Goal: Information Seeking & Learning: Learn about a topic

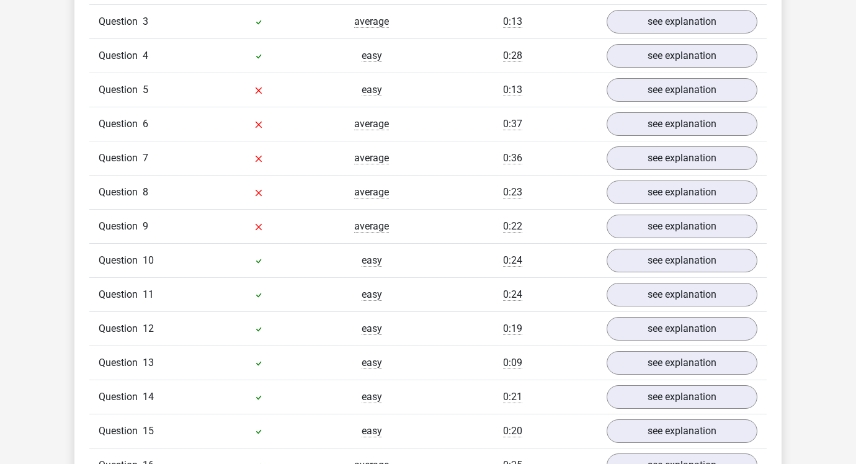
scroll to position [1114, 0]
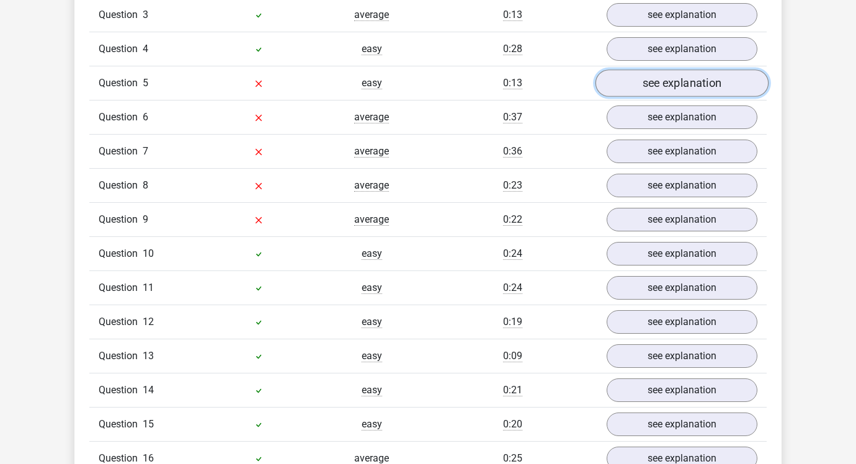
click at [622, 86] on link "see explanation" at bounding box center [682, 83] width 173 height 27
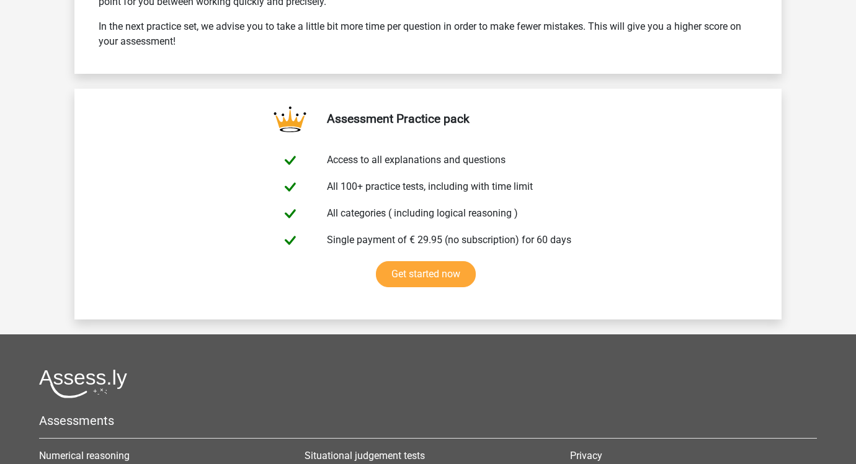
scroll to position [3199, 0]
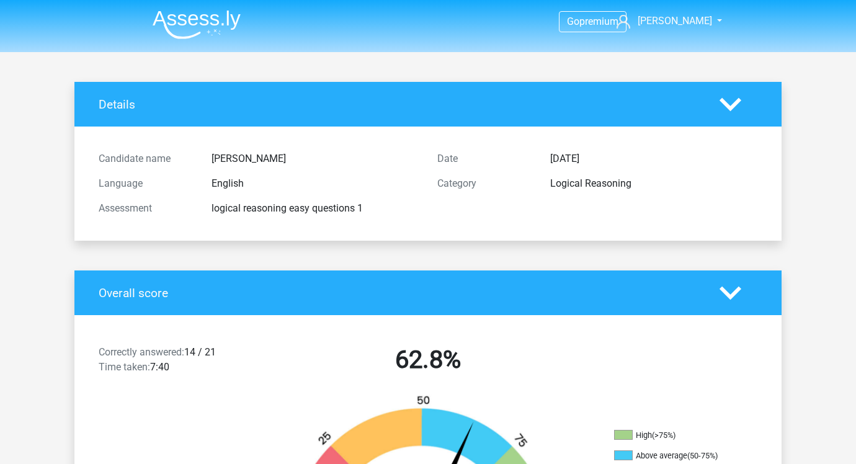
click at [193, 22] on img at bounding box center [197, 24] width 88 height 29
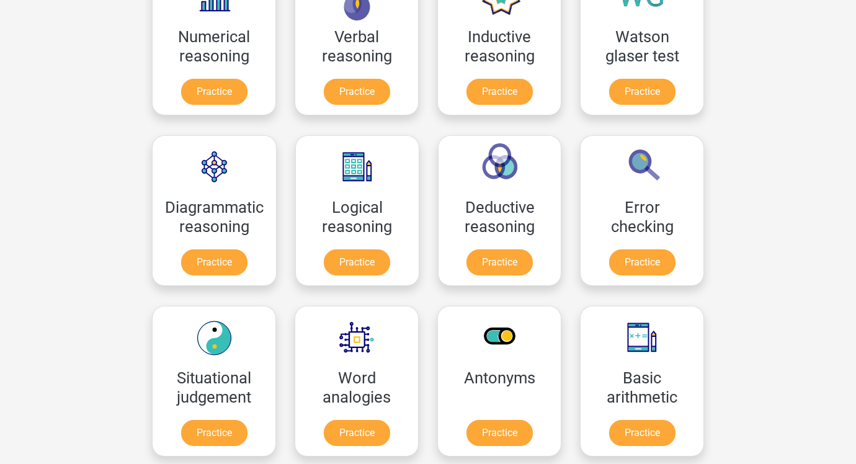
scroll to position [245, 0]
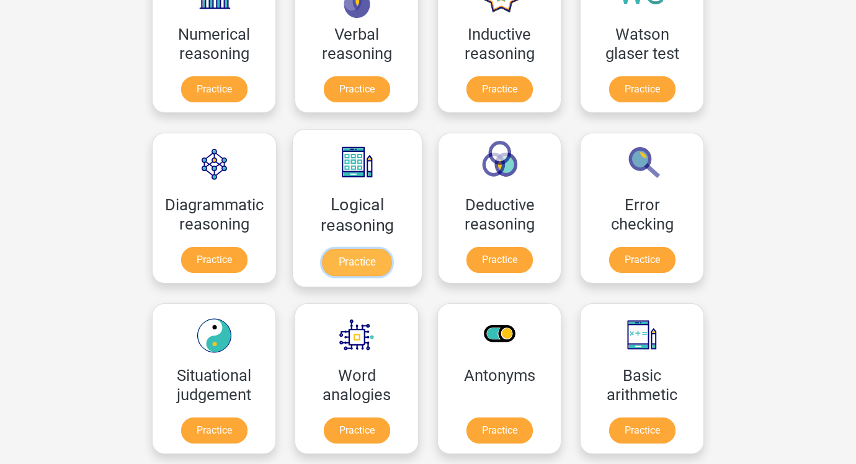
click at [342, 254] on link "Practice" at bounding box center [357, 262] width 69 height 27
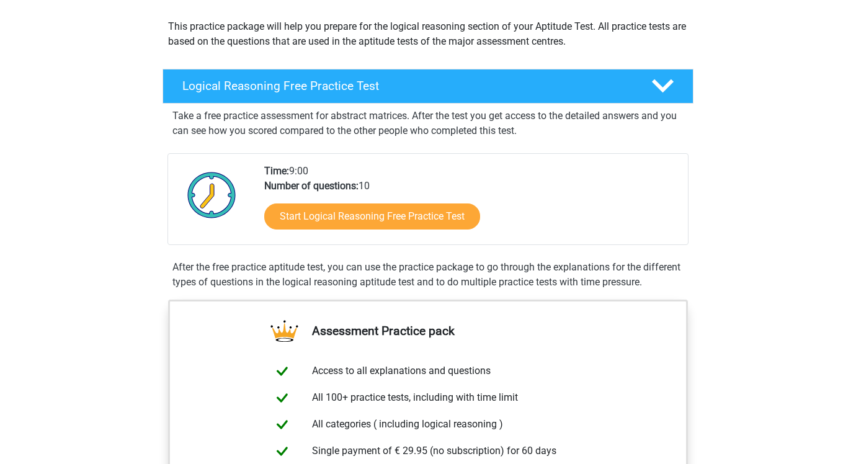
scroll to position [156, 0]
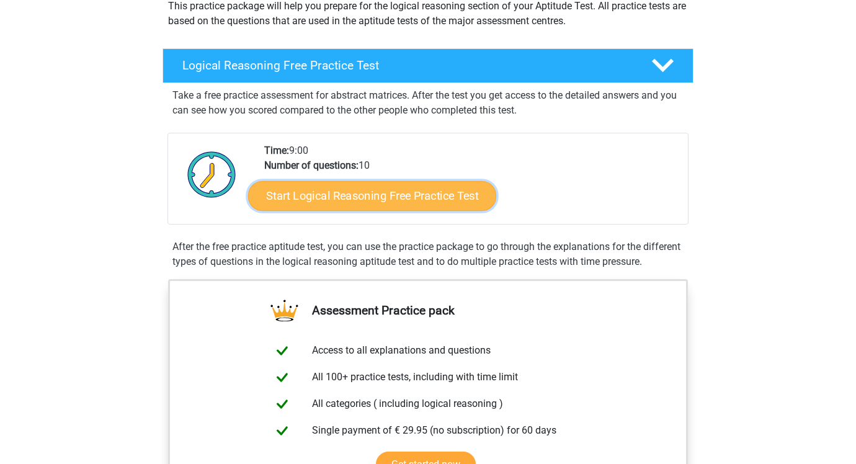
click at [356, 196] on link "Start Logical Reasoning Free Practice Test" at bounding box center [372, 196] width 248 height 30
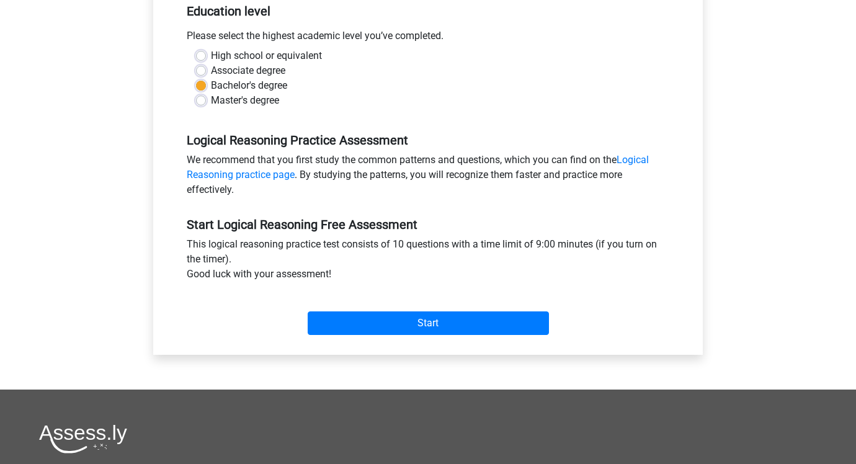
scroll to position [271, 0]
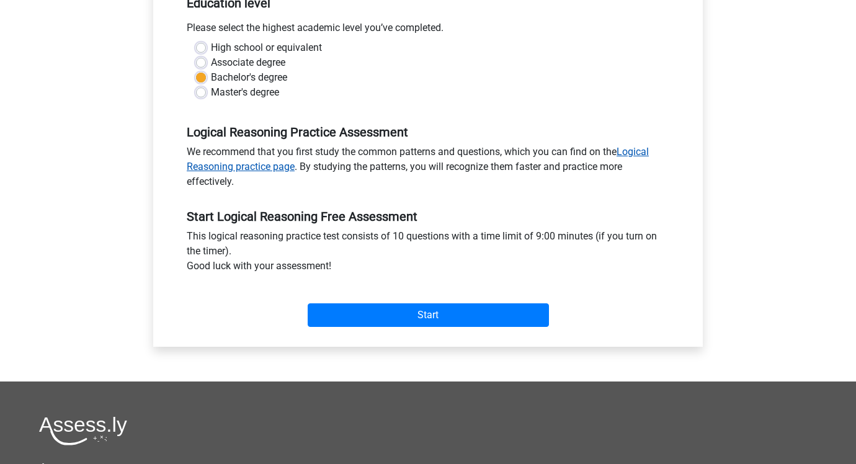
click at [280, 166] on link "Logical Reasoning practice page" at bounding box center [418, 159] width 462 height 27
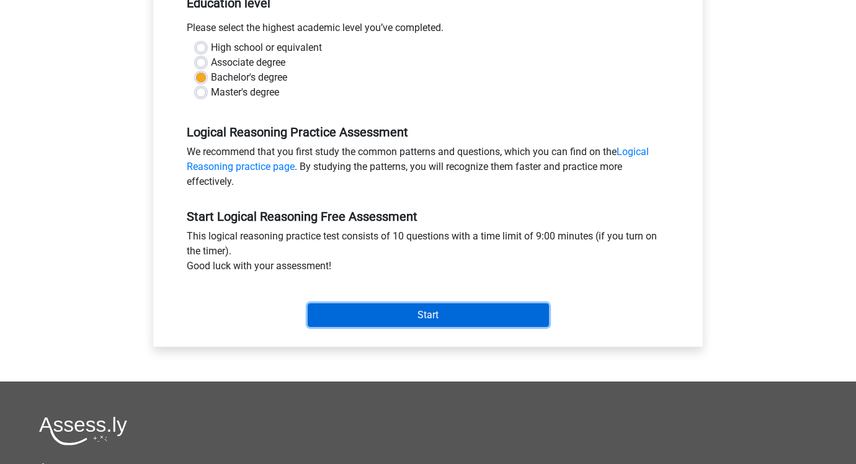
click at [413, 311] on input "Start" at bounding box center [428, 315] width 241 height 24
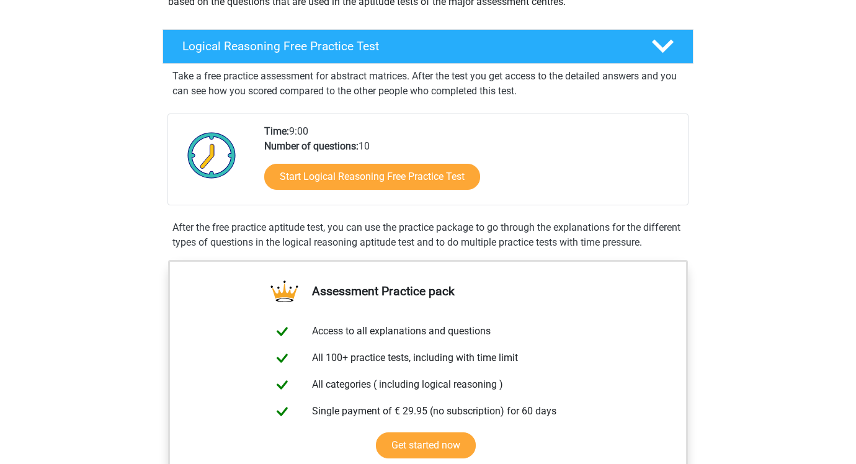
scroll to position [181, 0]
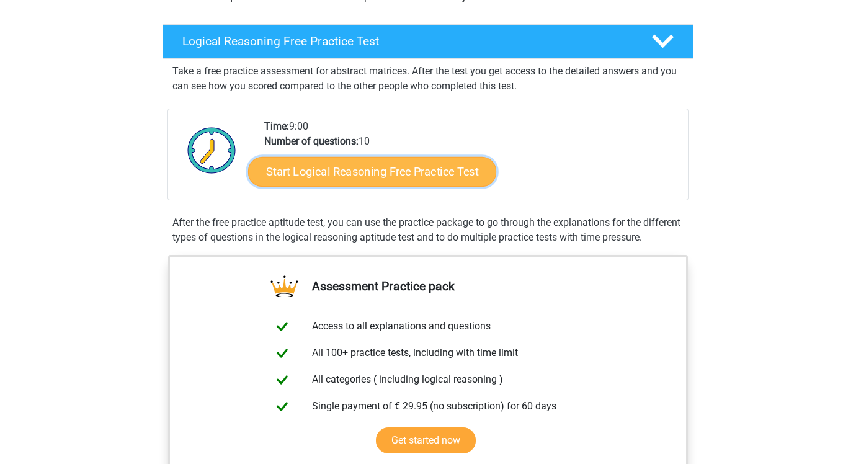
click at [440, 183] on link "Start Logical Reasoning Free Practice Test" at bounding box center [372, 171] width 248 height 30
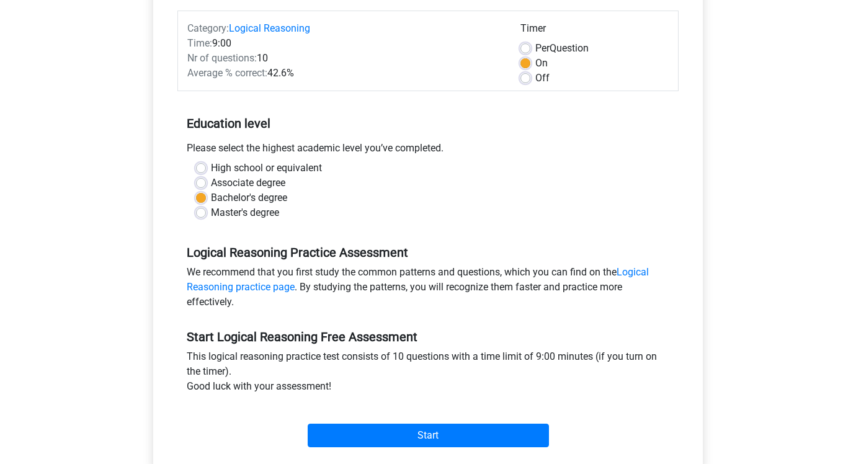
scroll to position [164, 0]
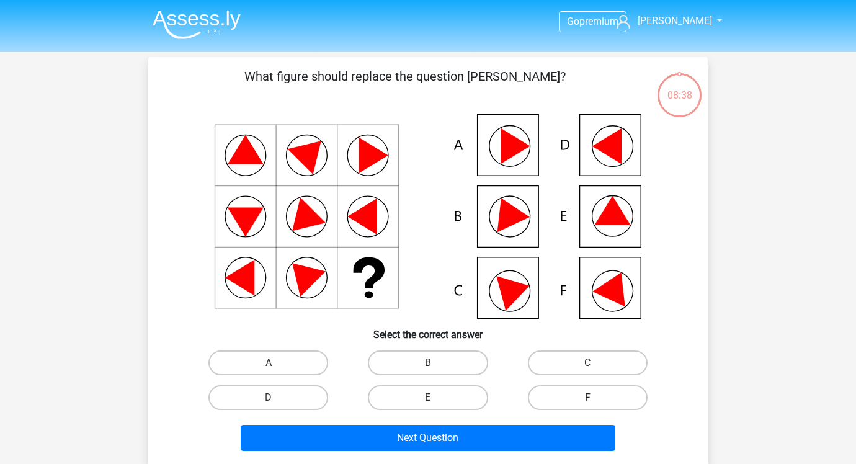
click at [549, 393] on label "F" at bounding box center [588, 397] width 120 height 25
click at [588, 398] on input "F" at bounding box center [592, 402] width 8 height 8
radio input "true"
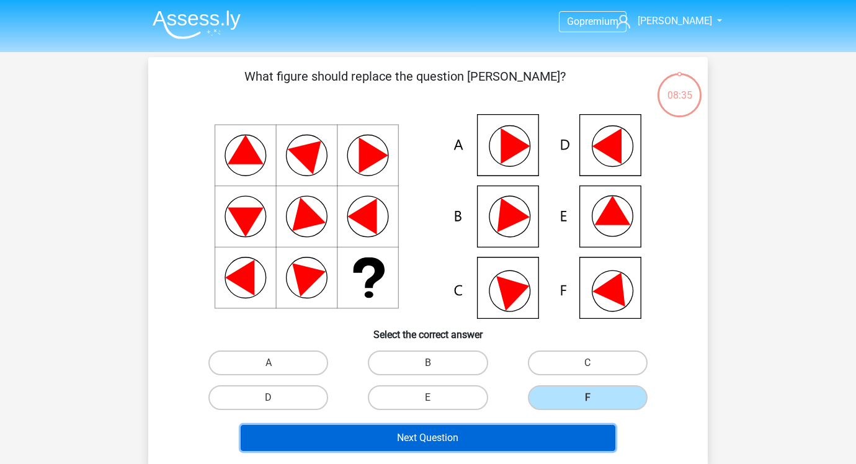
click at [496, 445] on button "Next Question" at bounding box center [428, 438] width 375 height 26
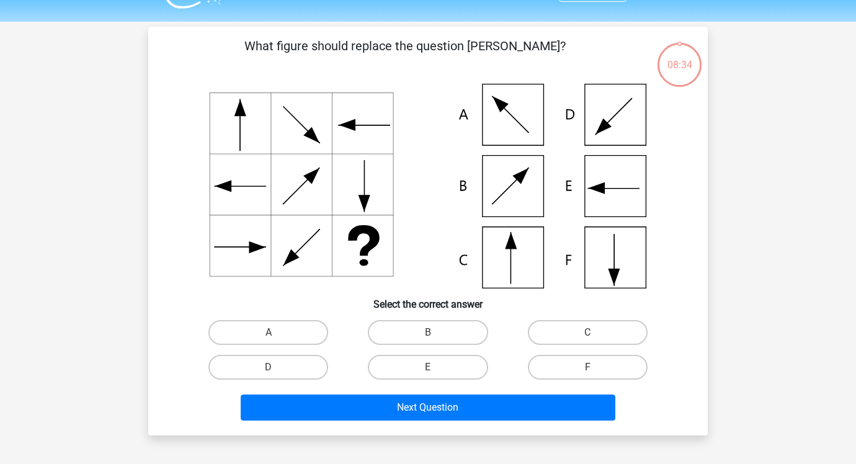
scroll to position [57, 0]
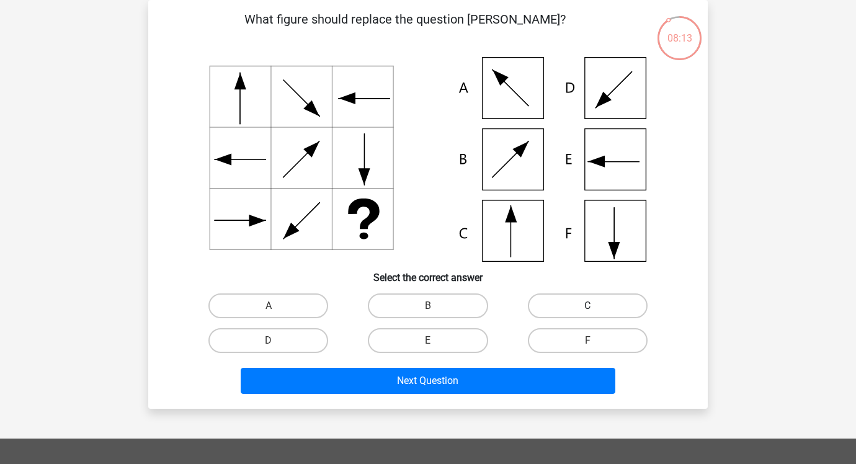
click at [574, 298] on label "C" at bounding box center [588, 305] width 120 height 25
click at [588, 306] on input "C" at bounding box center [592, 310] width 8 height 8
radio input "true"
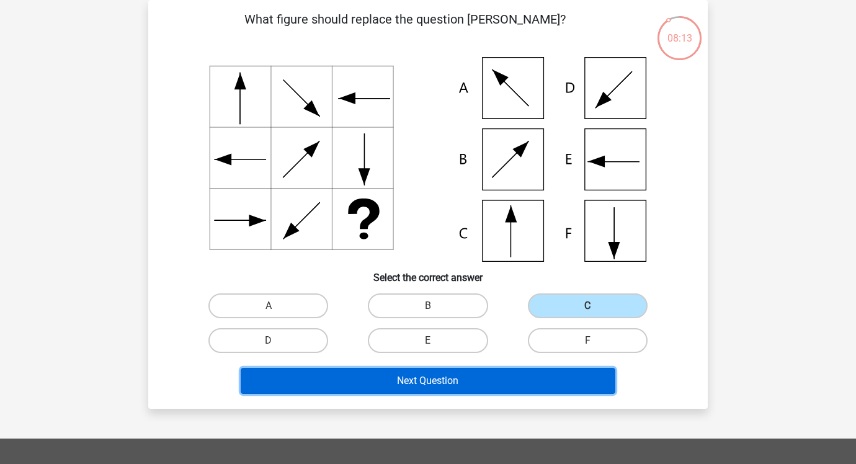
click at [480, 387] on button "Next Question" at bounding box center [428, 381] width 375 height 26
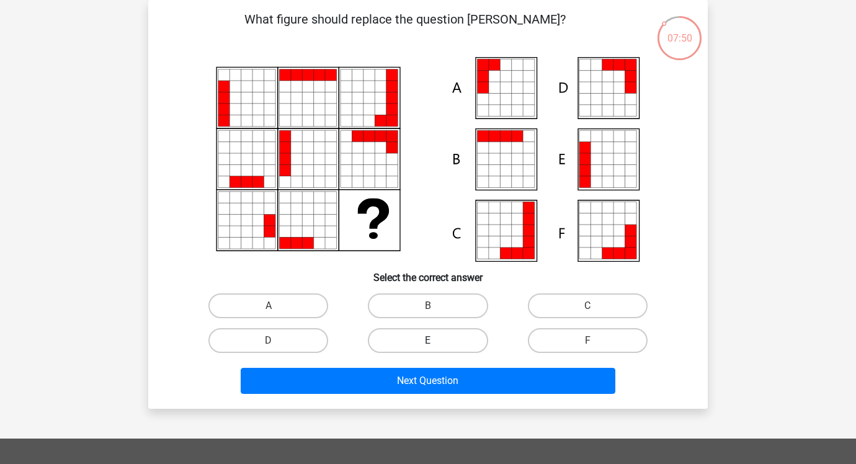
click at [409, 340] on label "E" at bounding box center [428, 340] width 120 height 25
click at [428, 341] on input "E" at bounding box center [432, 345] width 8 height 8
radio input "true"
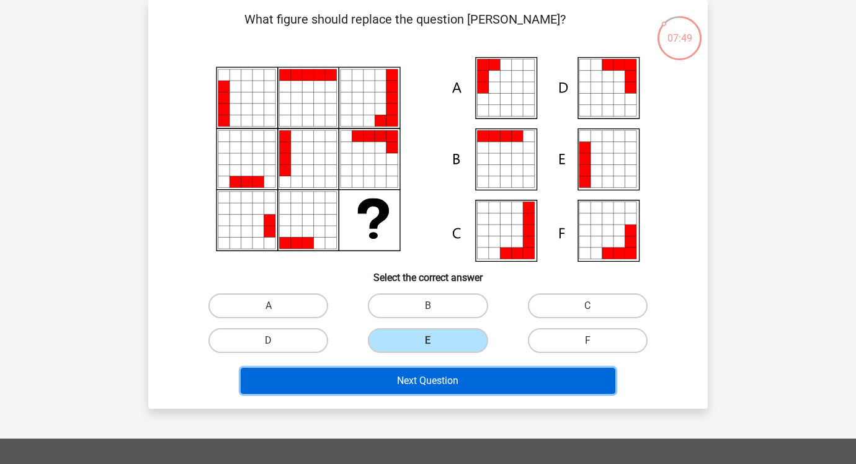
click at [405, 371] on button "Next Question" at bounding box center [428, 381] width 375 height 26
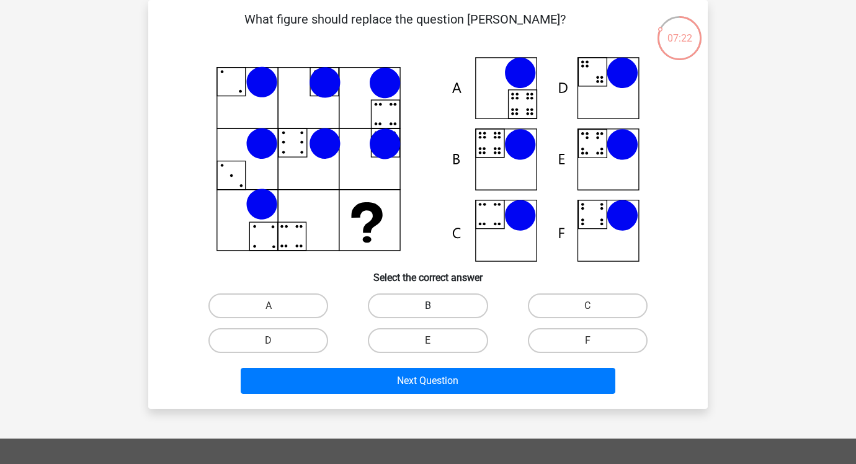
click at [425, 306] on label "B" at bounding box center [428, 305] width 120 height 25
click at [428, 306] on input "B" at bounding box center [432, 310] width 8 height 8
radio input "true"
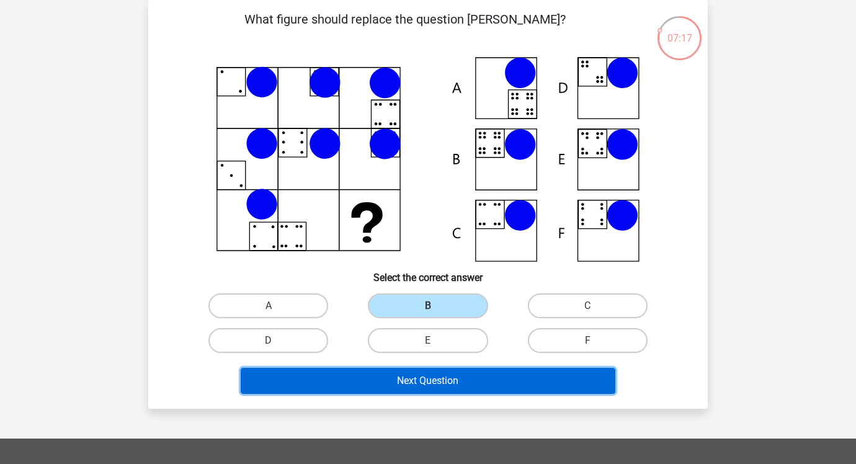
click at [415, 388] on button "Next Question" at bounding box center [428, 381] width 375 height 26
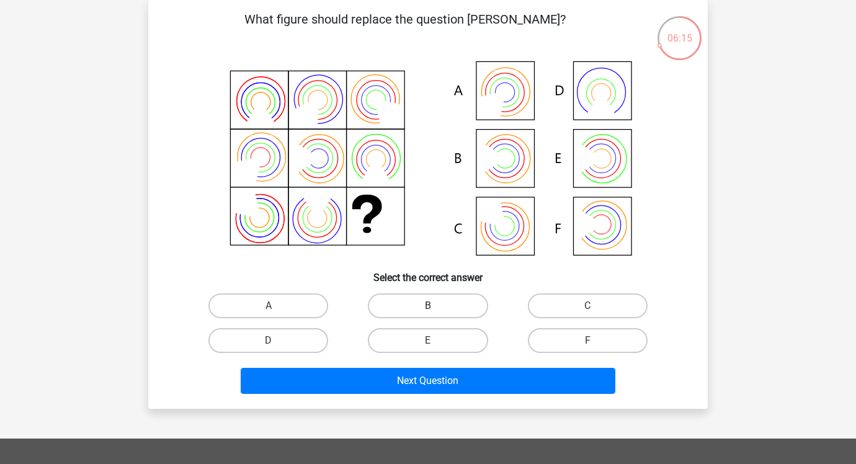
click at [411, 297] on label "B" at bounding box center [428, 305] width 120 height 25
click at [428, 306] on input "B" at bounding box center [432, 310] width 8 height 8
radio input "true"
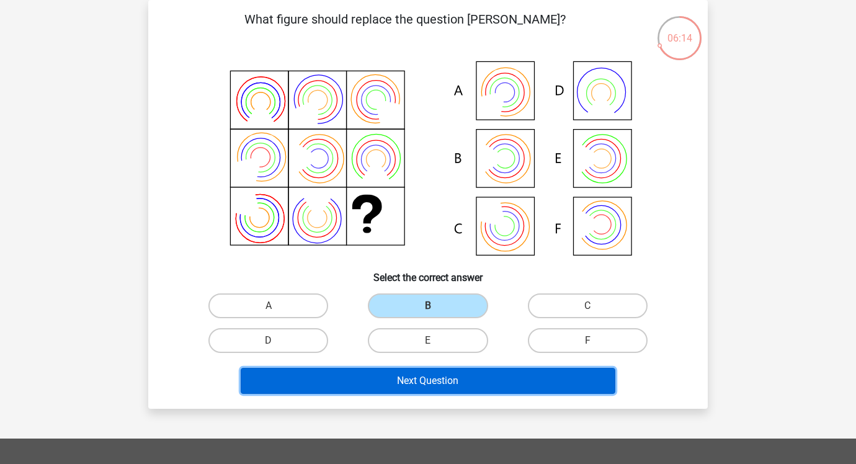
click at [395, 382] on button "Next Question" at bounding box center [428, 381] width 375 height 26
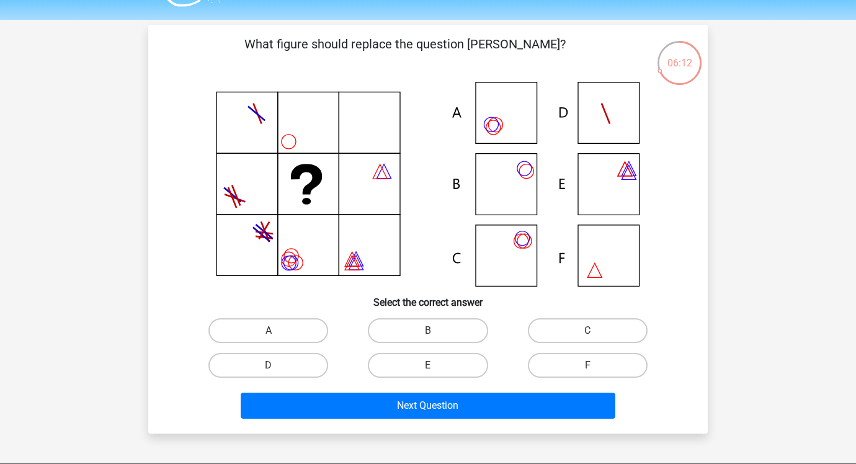
scroll to position [31, 0]
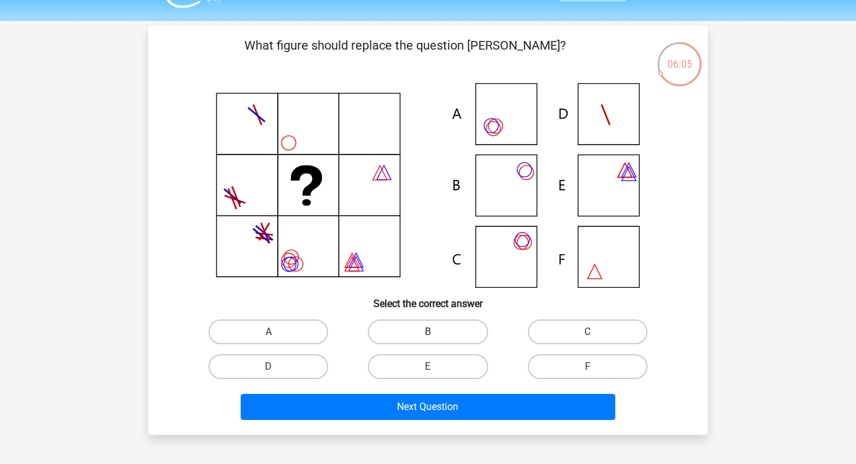
click at [394, 327] on label "B" at bounding box center [428, 332] width 120 height 25
click at [428, 332] on input "B" at bounding box center [432, 336] width 8 height 8
radio input "true"
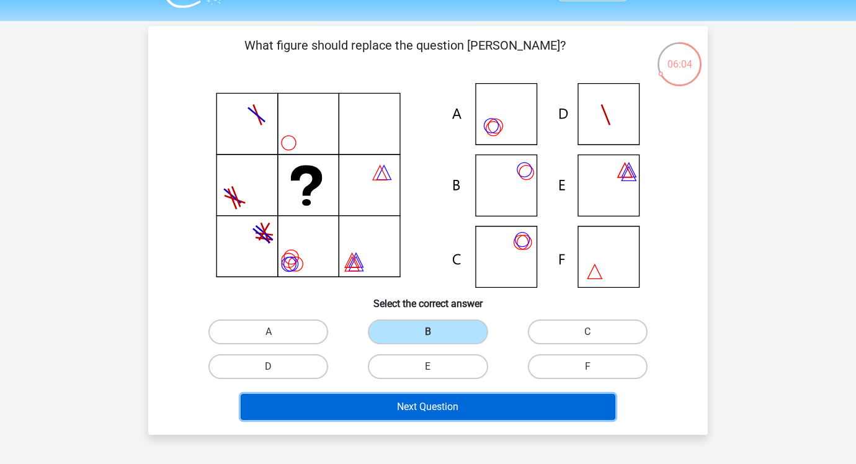
click at [369, 401] on button "Next Question" at bounding box center [428, 407] width 375 height 26
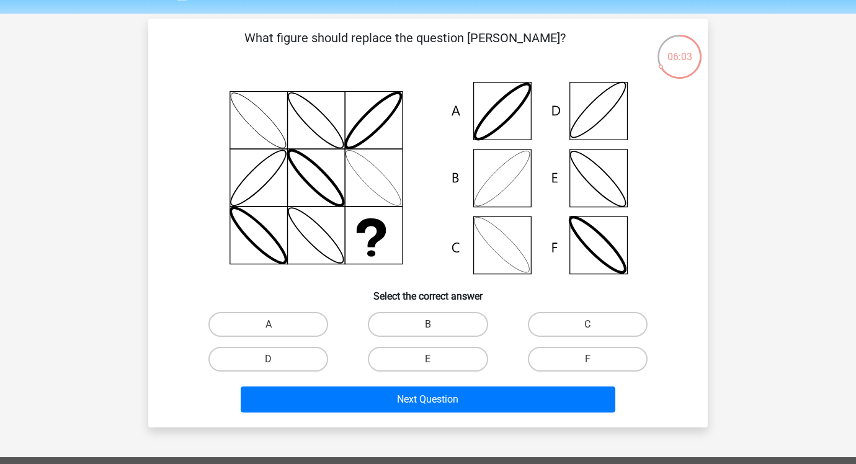
scroll to position [30, 0]
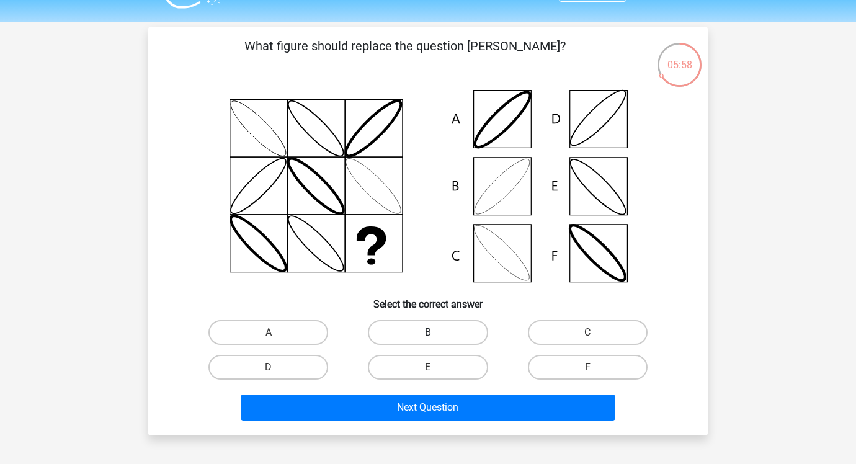
click at [433, 327] on label "B" at bounding box center [428, 332] width 120 height 25
click at [433, 333] on input "B" at bounding box center [432, 337] width 8 height 8
radio input "true"
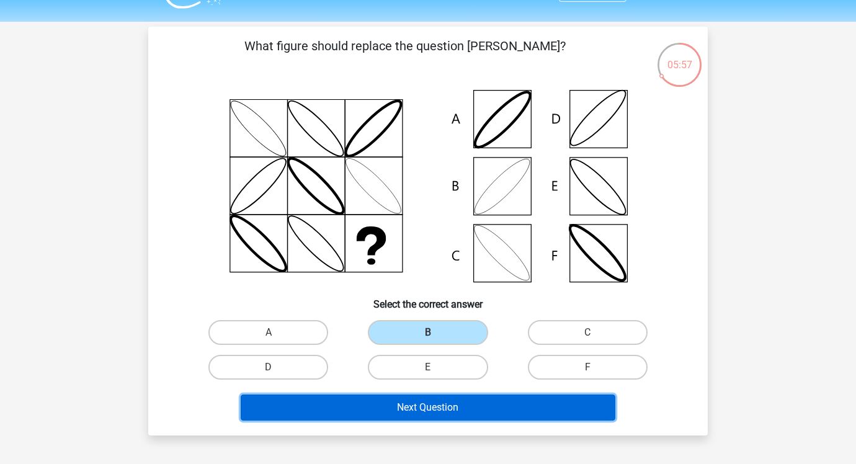
click at [410, 406] on button "Next Question" at bounding box center [428, 408] width 375 height 26
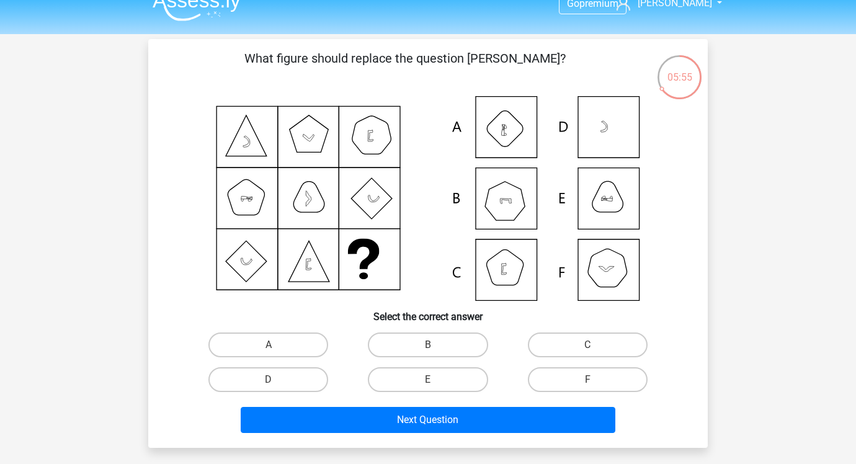
scroll to position [17, 0]
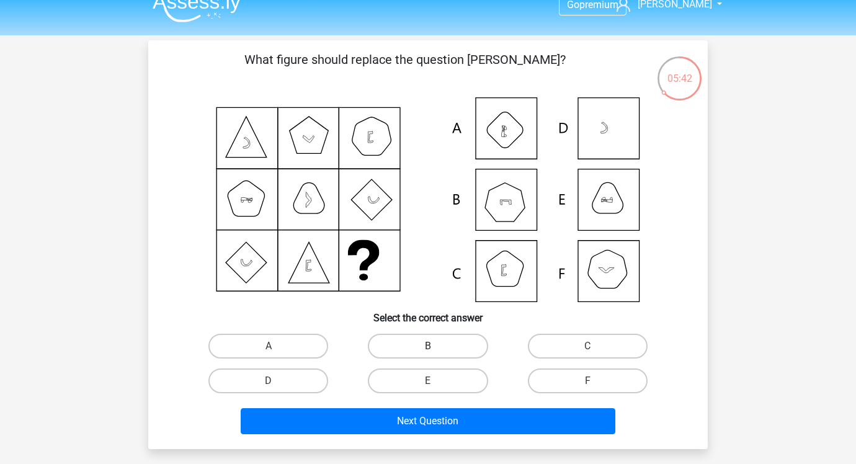
click at [431, 342] on label "B" at bounding box center [428, 346] width 120 height 25
click at [431, 346] on input "B" at bounding box center [432, 350] width 8 height 8
radio input "true"
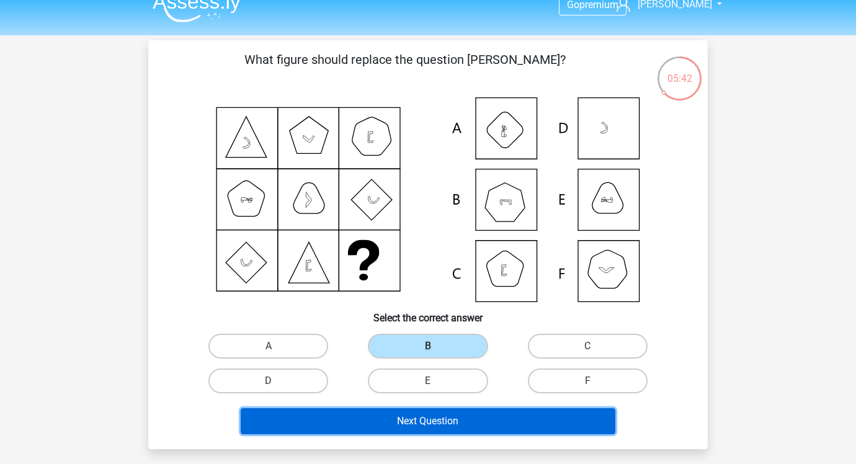
click at [408, 430] on button "Next Question" at bounding box center [428, 421] width 375 height 26
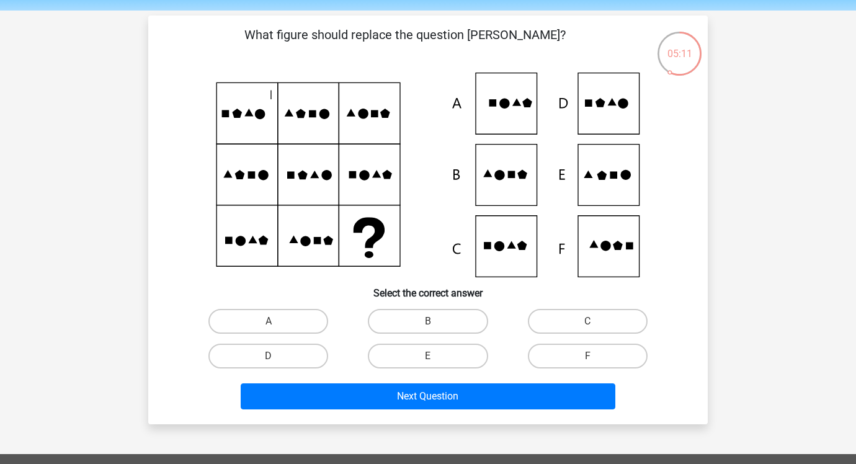
scroll to position [40, 0]
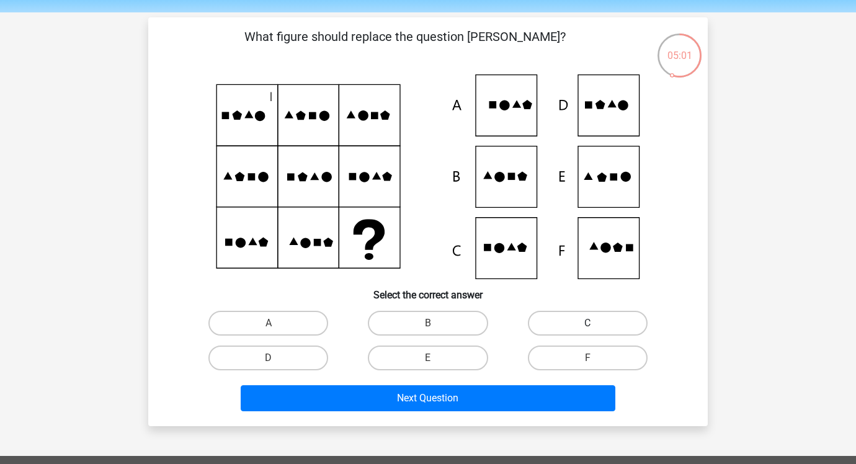
click at [544, 318] on label "C" at bounding box center [588, 323] width 120 height 25
click at [588, 323] on input "C" at bounding box center [592, 327] width 8 height 8
radio input "true"
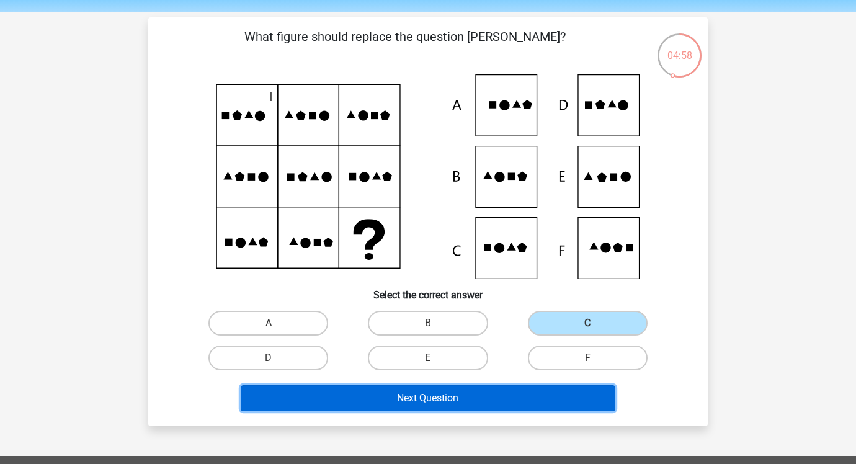
click at [473, 406] on button "Next Question" at bounding box center [428, 398] width 375 height 26
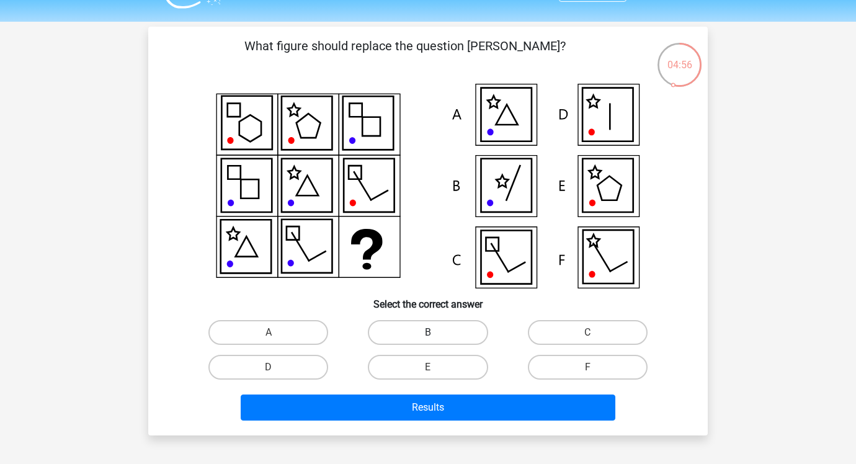
scroll to position [30, 0]
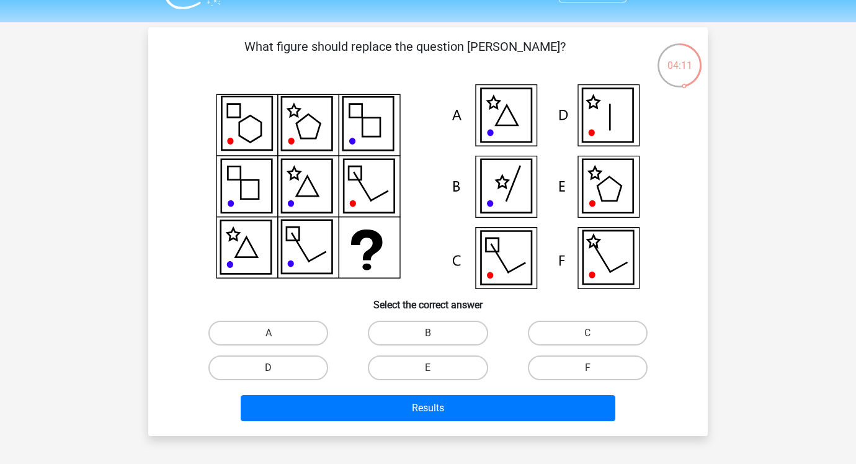
click at [321, 364] on label "D" at bounding box center [268, 368] width 120 height 25
click at [277, 368] on input "D" at bounding box center [273, 372] width 8 height 8
radio input "true"
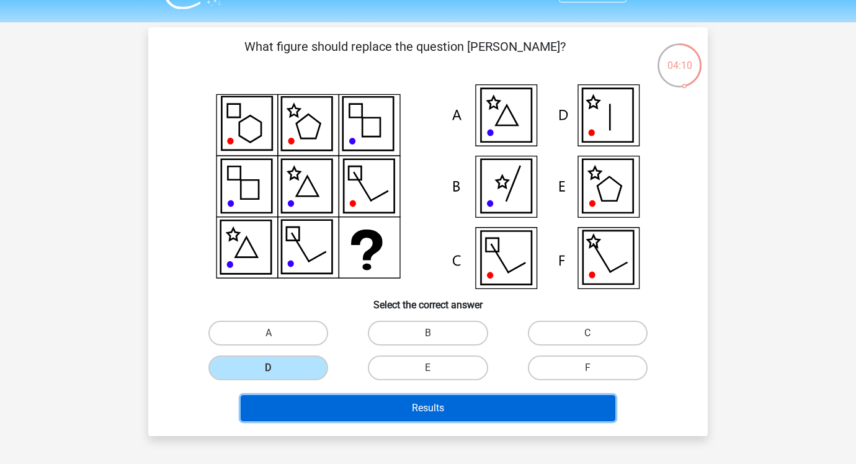
click at [359, 401] on button "Results" at bounding box center [428, 408] width 375 height 26
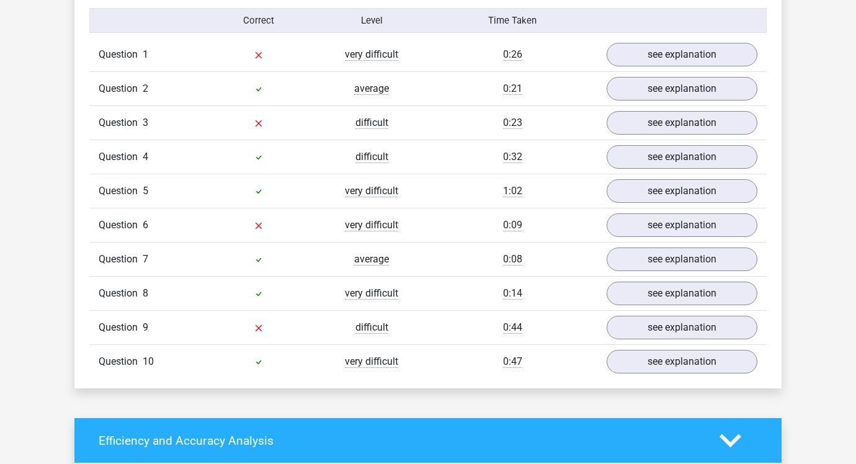
scroll to position [1010, 0]
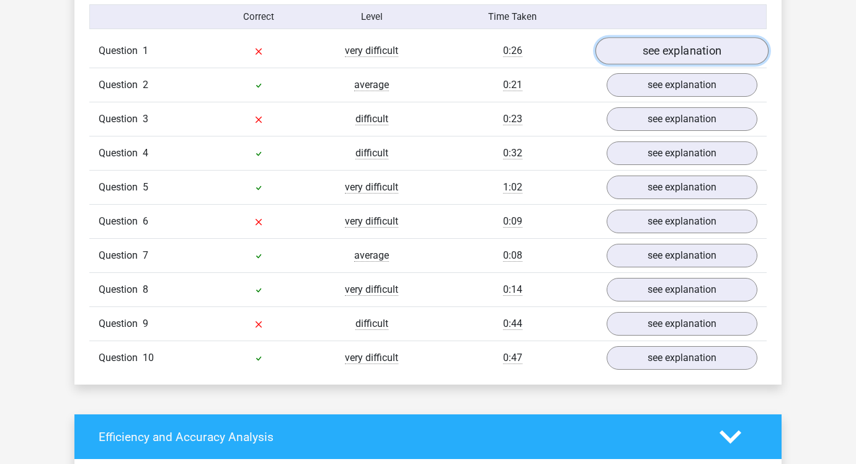
click at [650, 56] on link "see explanation" at bounding box center [682, 51] width 173 height 27
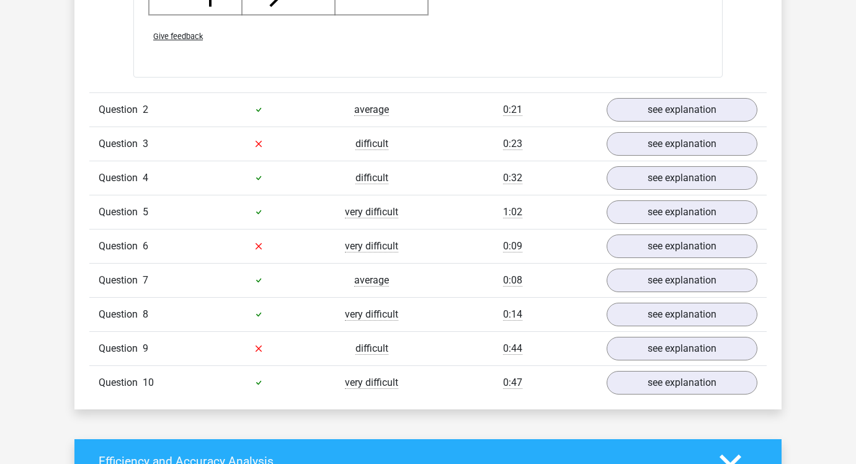
scroll to position [1777, 0]
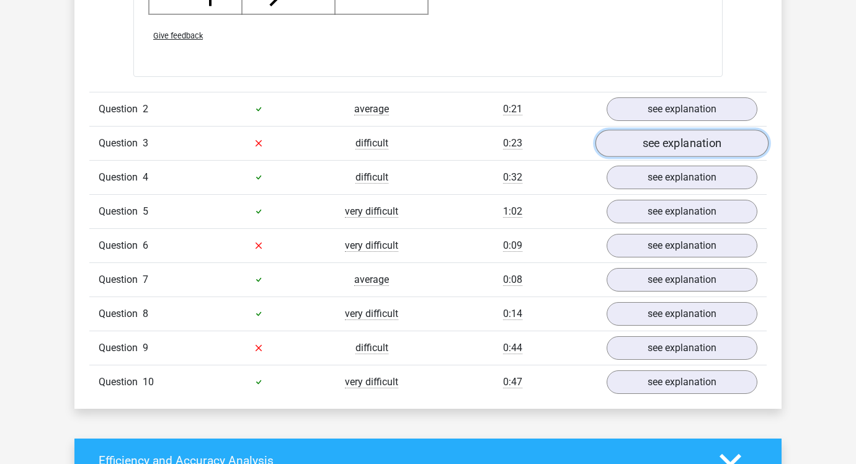
click at [673, 141] on link "see explanation" at bounding box center [682, 143] width 173 height 27
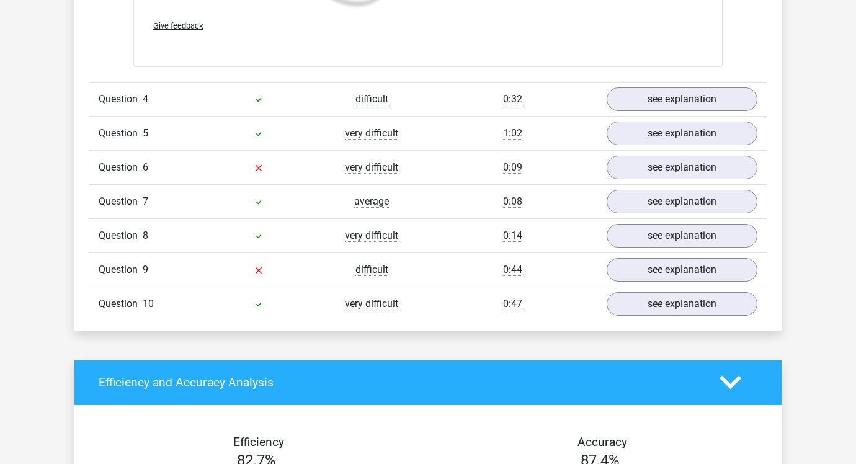
scroll to position [2739, 0]
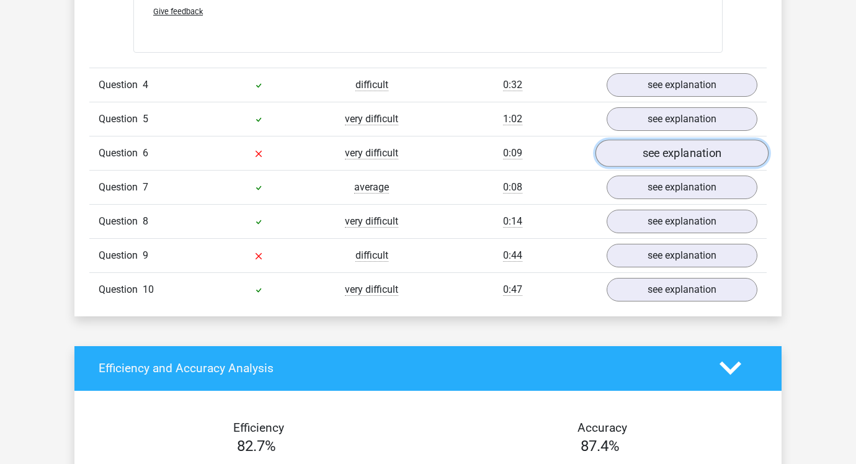
click at [637, 158] on link "see explanation" at bounding box center [682, 153] width 173 height 27
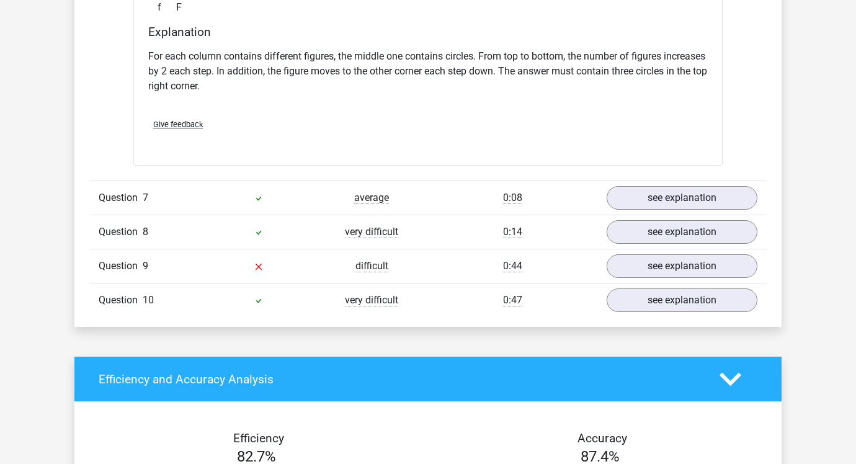
scroll to position [3247, 0]
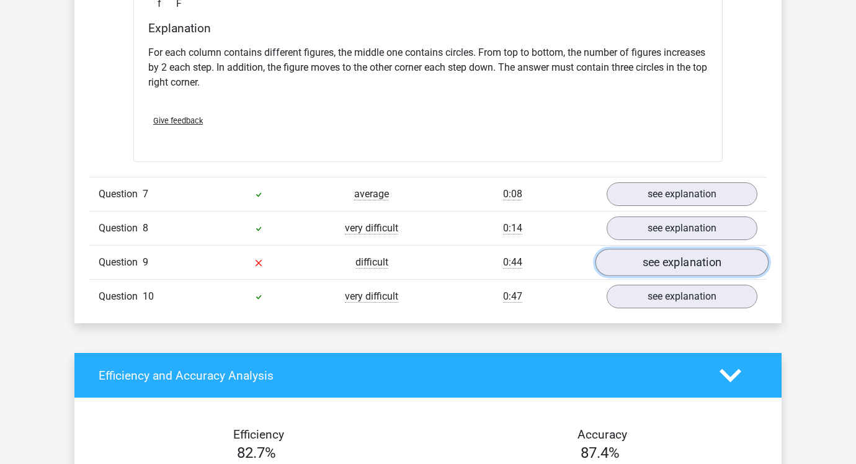
click at [643, 264] on link "see explanation" at bounding box center [682, 262] width 173 height 27
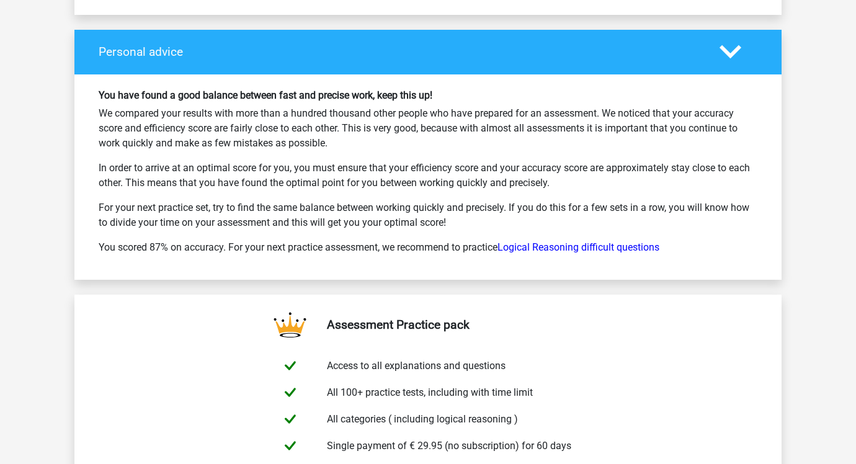
scroll to position [4802, 0]
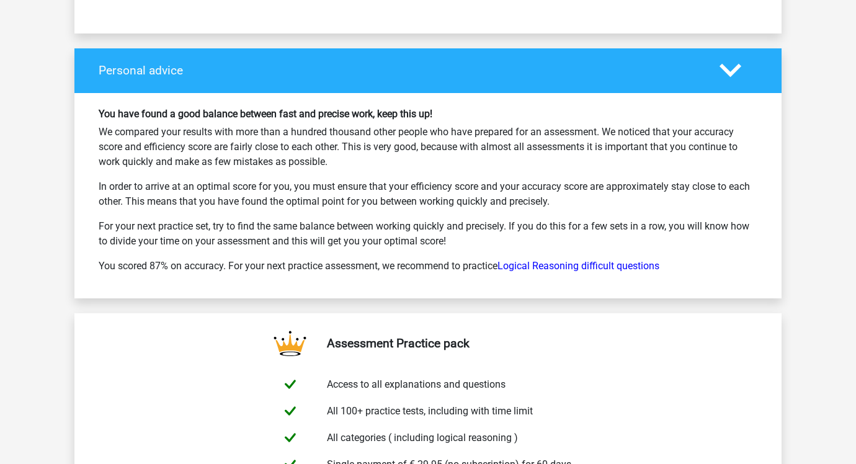
click at [583, 259] on p "You scored 87% on accuracy. For your next practice assessment, we recommend to …" at bounding box center [428, 266] width 659 height 15
click at [583, 256] on div "You have found a good balance between fast and precise work, keep this up! We c…" at bounding box center [428, 196] width 678 height 176
click at [570, 266] on link "Logical Reasoning difficult questions" at bounding box center [579, 266] width 162 height 12
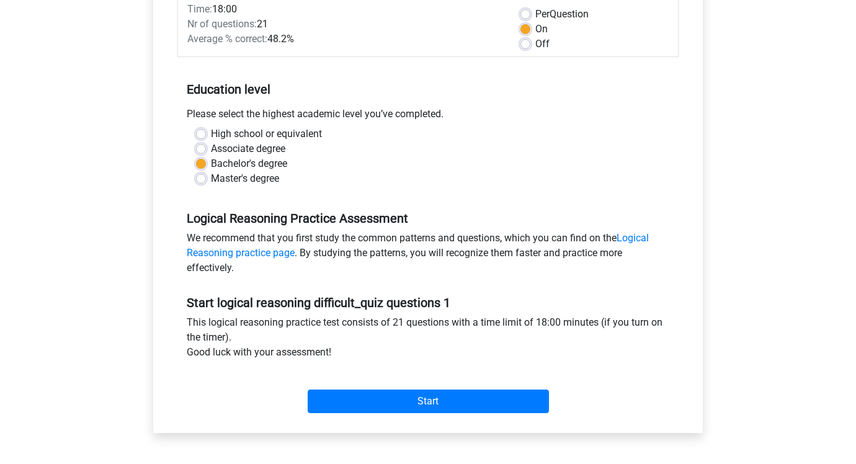
scroll to position [190, 0]
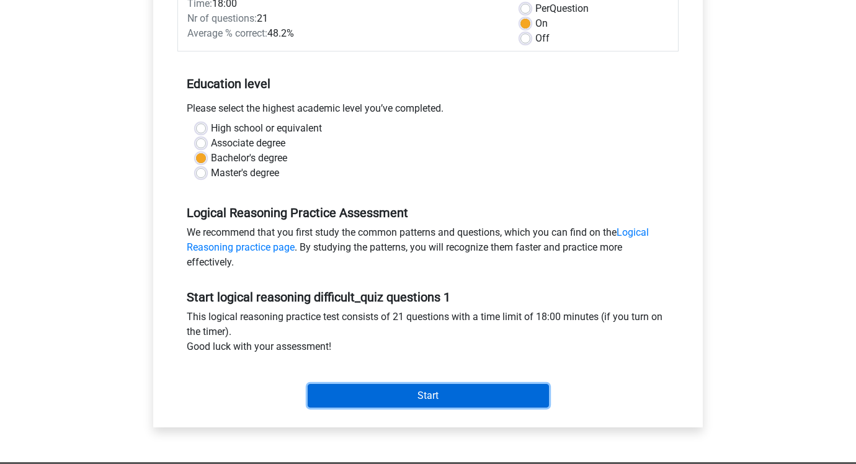
click at [428, 387] on input "Start" at bounding box center [428, 396] width 241 height 24
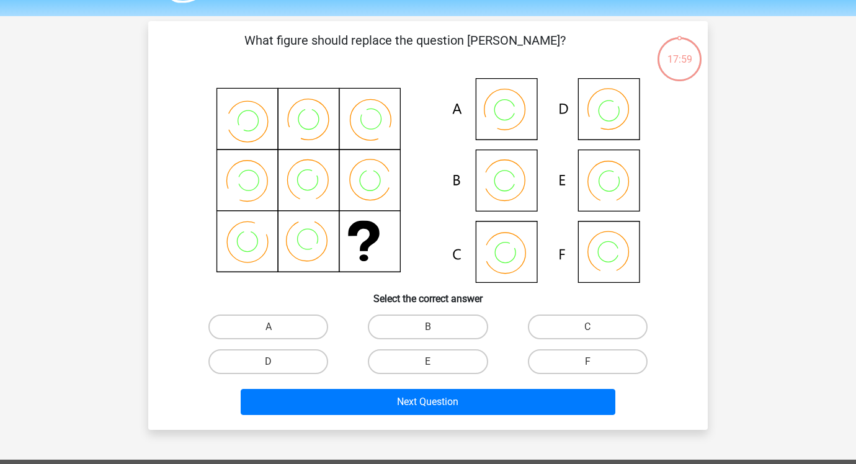
scroll to position [39, 0]
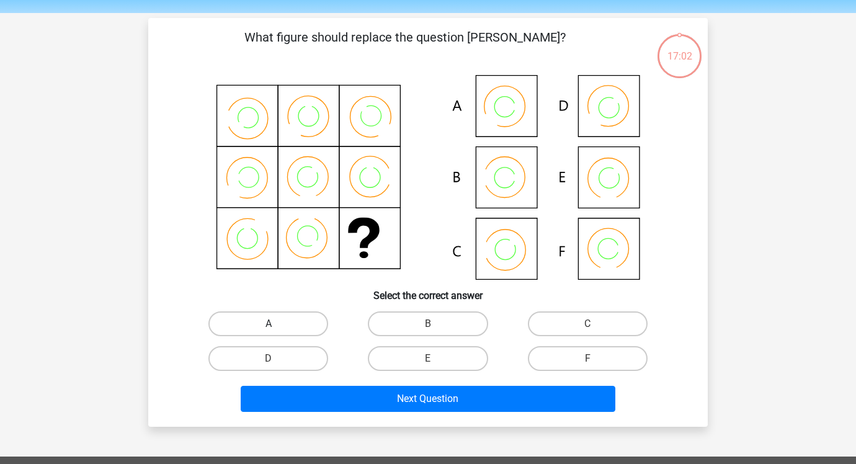
click at [303, 329] on label "A" at bounding box center [268, 323] width 120 height 25
click at [277, 329] on input "A" at bounding box center [273, 328] width 8 height 8
radio input "true"
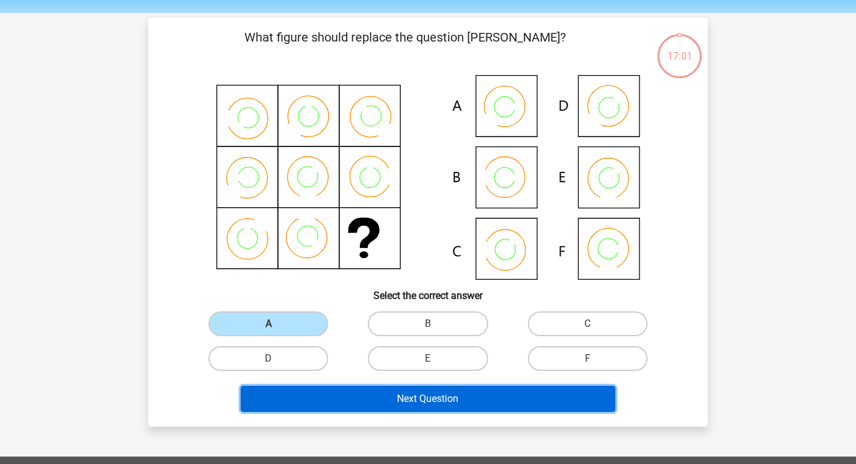
click at [374, 399] on button "Next Question" at bounding box center [428, 399] width 375 height 26
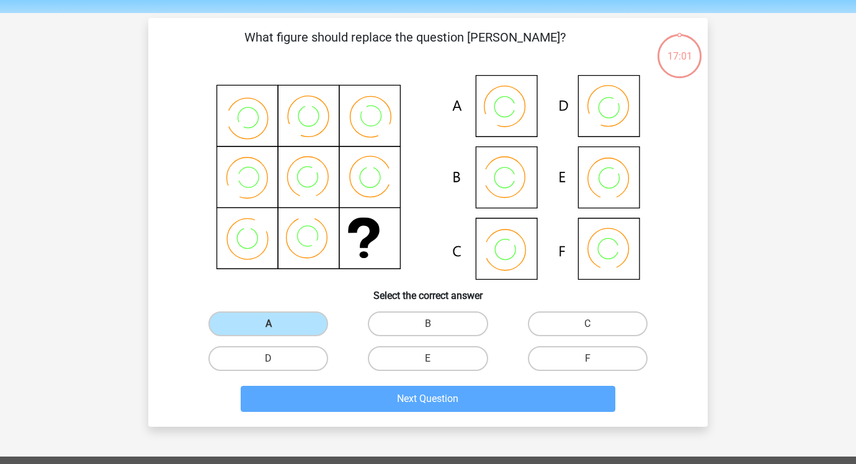
scroll to position [57, 0]
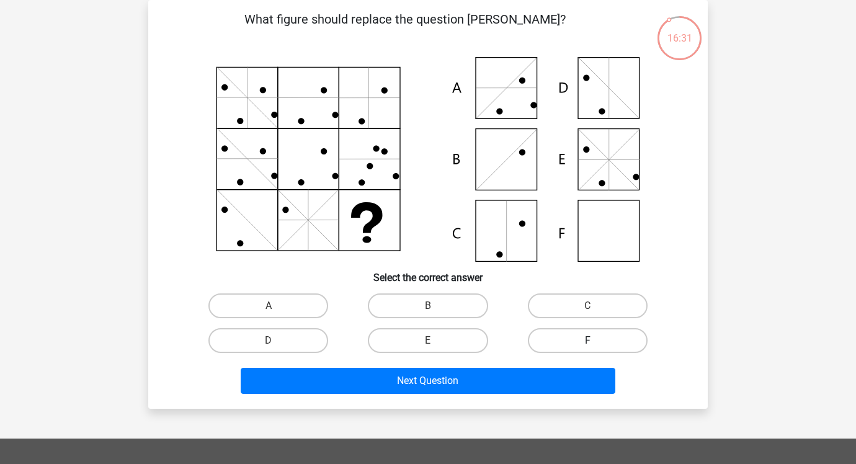
click at [576, 338] on label "F" at bounding box center [588, 340] width 120 height 25
click at [588, 341] on input "F" at bounding box center [592, 345] width 8 height 8
radio input "true"
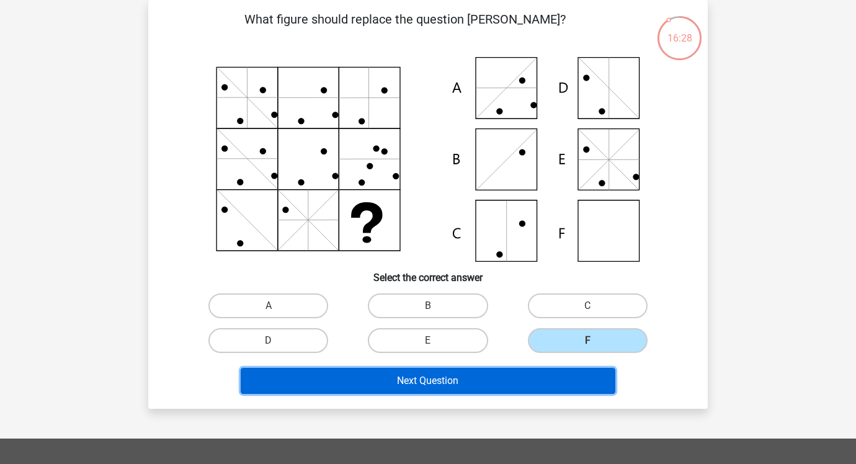
click at [485, 382] on button "Next Question" at bounding box center [428, 381] width 375 height 26
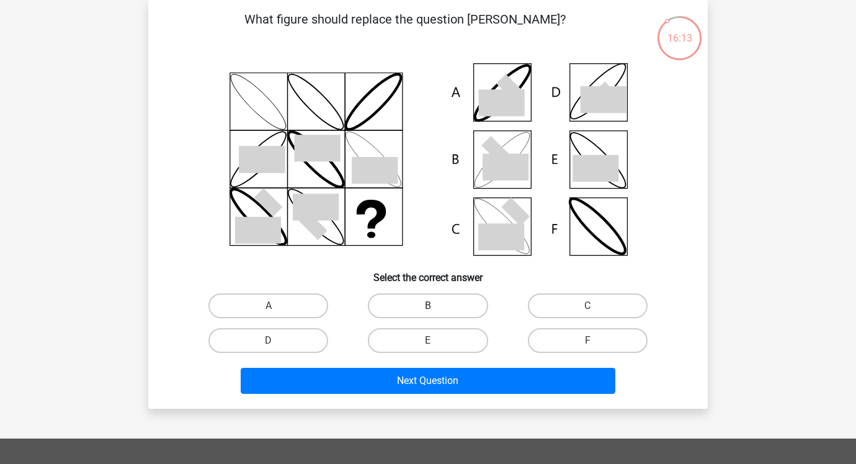
click at [442, 300] on label "B" at bounding box center [428, 305] width 120 height 25
click at [436, 306] on input "B" at bounding box center [432, 310] width 8 height 8
radio input "true"
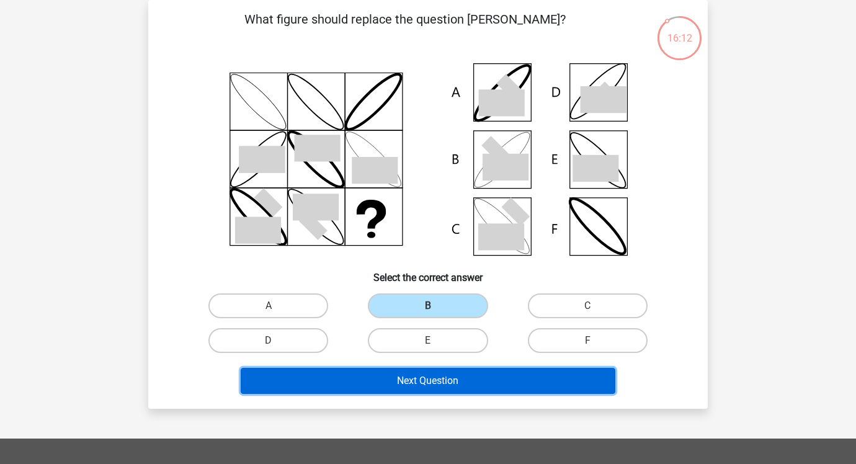
click at [425, 377] on button "Next Question" at bounding box center [428, 381] width 375 height 26
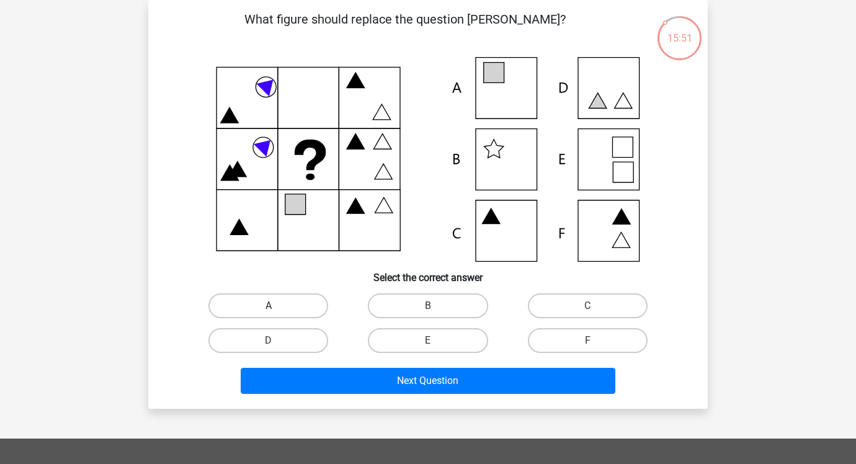
click at [300, 300] on label "A" at bounding box center [268, 305] width 120 height 25
click at [277, 306] on input "A" at bounding box center [273, 310] width 8 height 8
radio input "true"
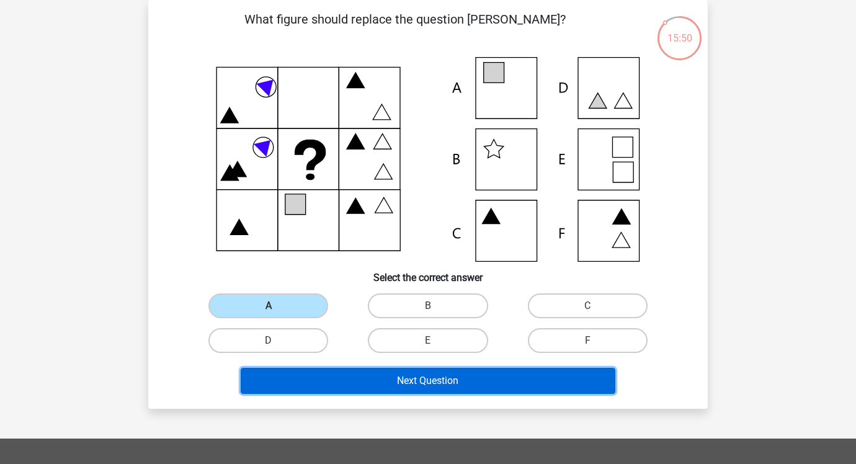
click at [367, 382] on button "Next Question" at bounding box center [428, 381] width 375 height 26
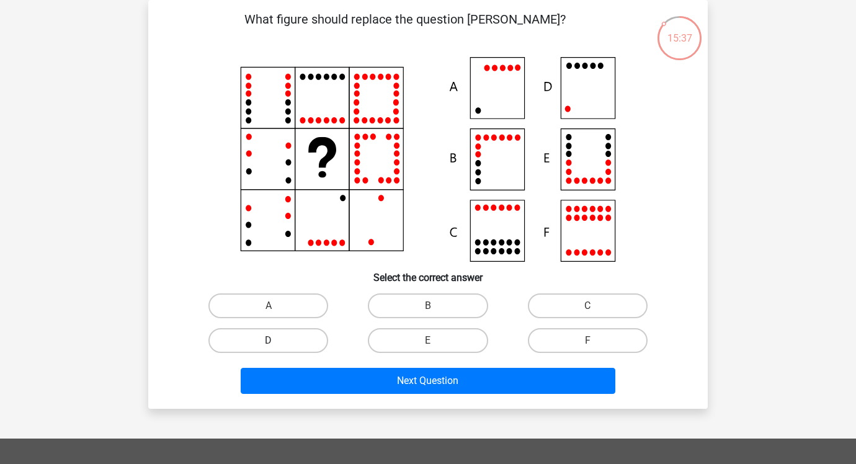
click at [315, 346] on label "D" at bounding box center [268, 340] width 120 height 25
click at [277, 346] on input "D" at bounding box center [273, 345] width 8 height 8
radio input "true"
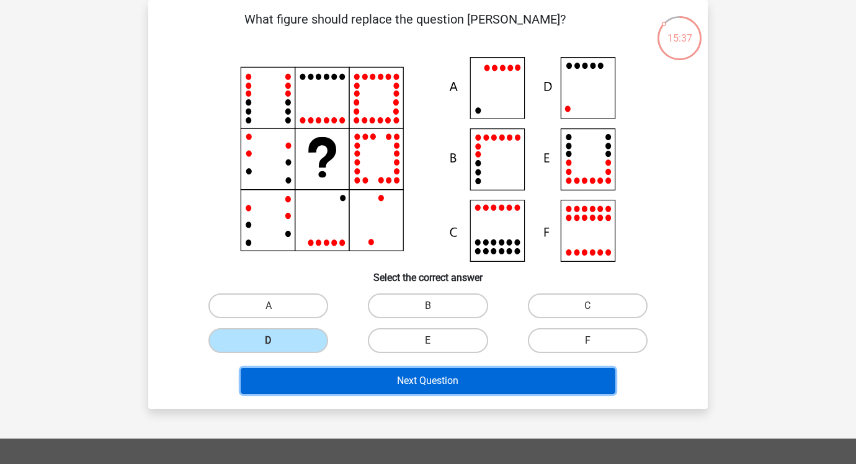
click at [339, 377] on button "Next Question" at bounding box center [428, 381] width 375 height 26
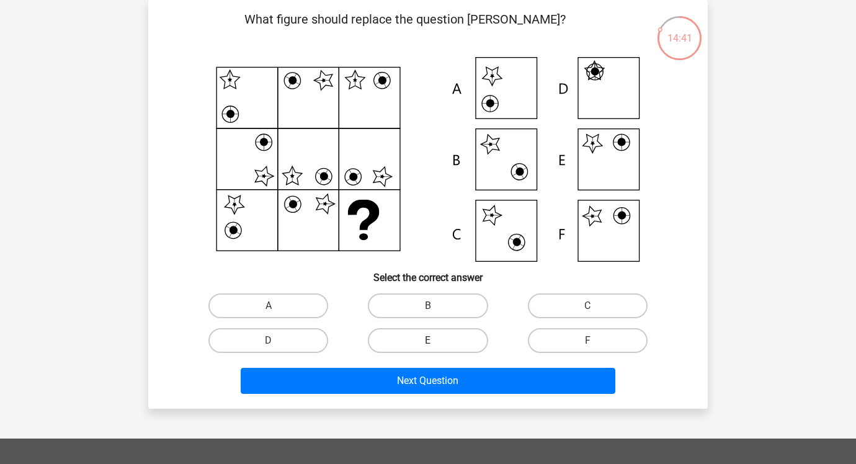
click at [459, 338] on label "E" at bounding box center [428, 340] width 120 height 25
click at [436, 341] on input "E" at bounding box center [432, 345] width 8 height 8
radio input "true"
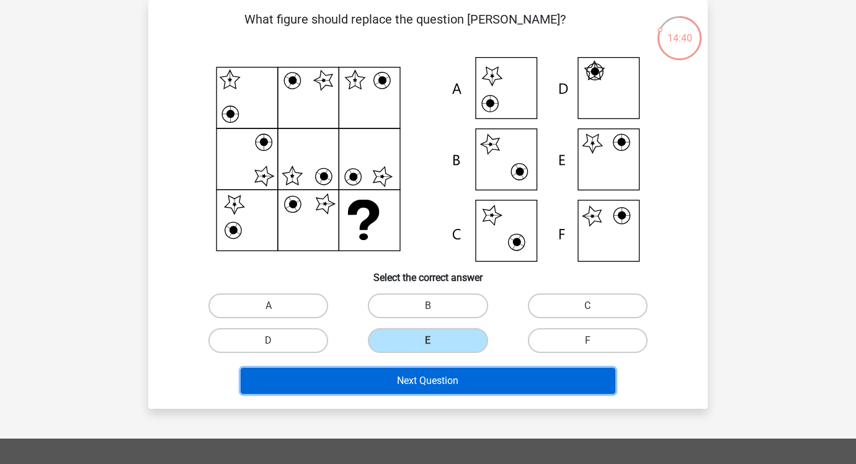
click at [455, 385] on button "Next Question" at bounding box center [428, 381] width 375 height 26
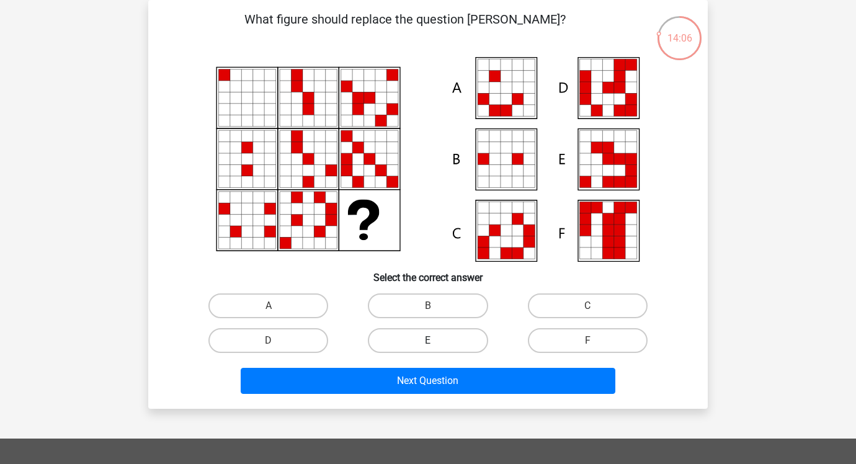
click at [463, 344] on label "E" at bounding box center [428, 340] width 120 height 25
click at [436, 344] on input "E" at bounding box center [432, 345] width 8 height 8
radio input "true"
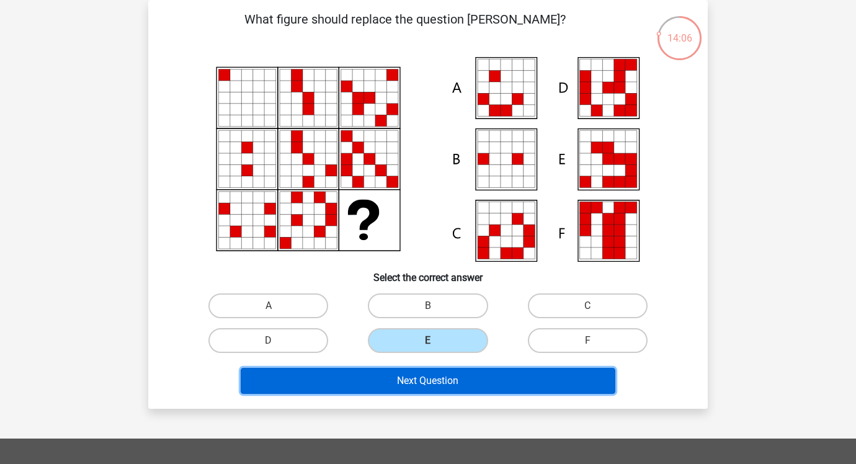
click at [460, 380] on button "Next Question" at bounding box center [428, 381] width 375 height 26
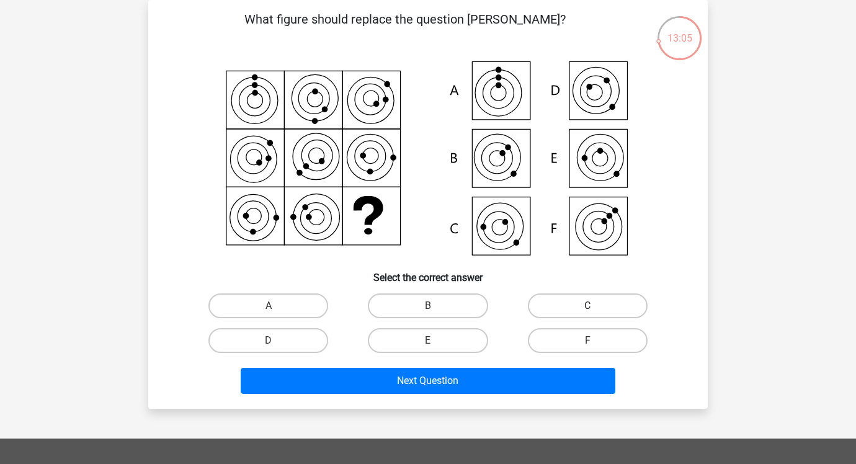
click at [567, 309] on label "C" at bounding box center [588, 305] width 120 height 25
click at [588, 309] on input "C" at bounding box center [592, 310] width 8 height 8
radio input "true"
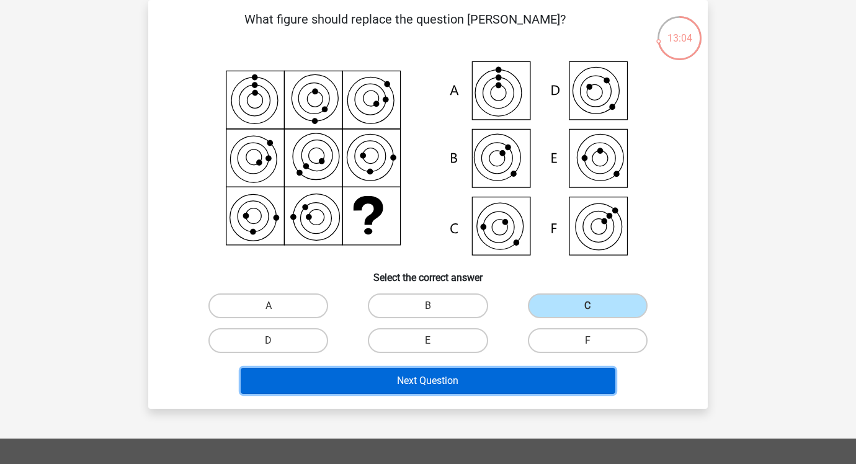
click at [478, 388] on button "Next Question" at bounding box center [428, 381] width 375 height 26
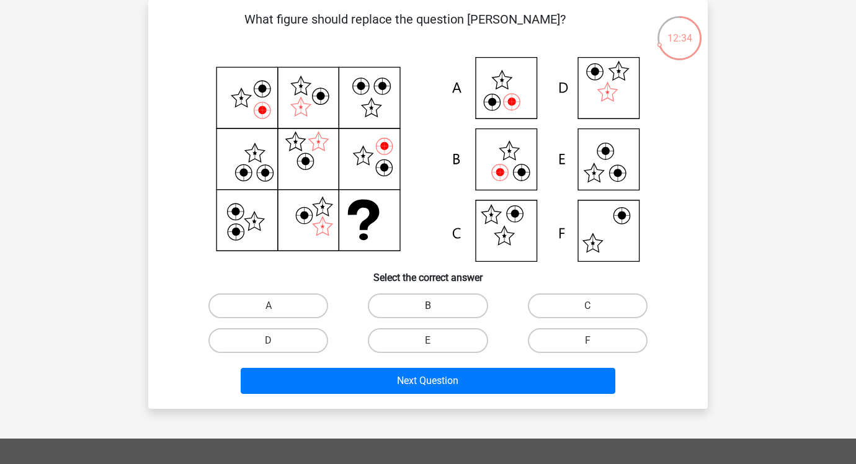
click at [411, 303] on label "B" at bounding box center [428, 305] width 120 height 25
click at [428, 306] on input "B" at bounding box center [432, 310] width 8 height 8
radio input "true"
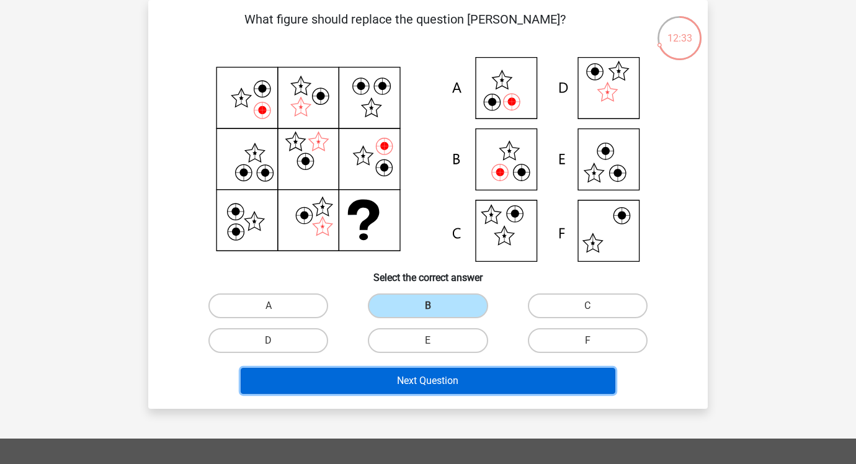
click at [428, 380] on button "Next Question" at bounding box center [428, 381] width 375 height 26
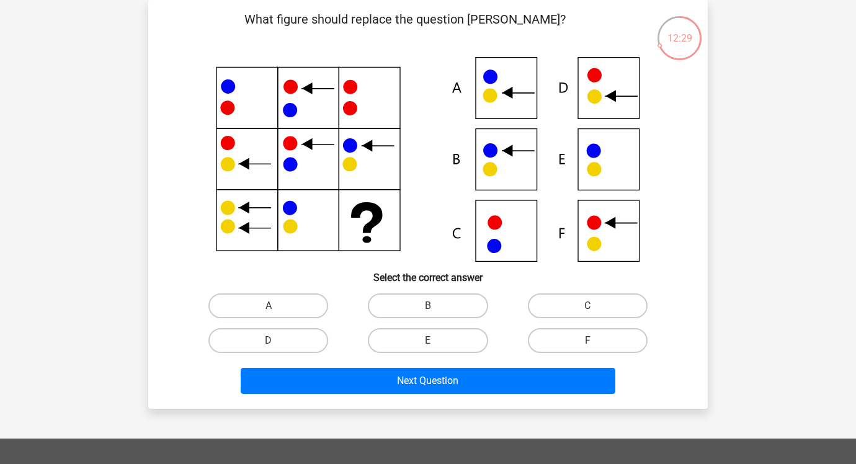
scroll to position [43, 0]
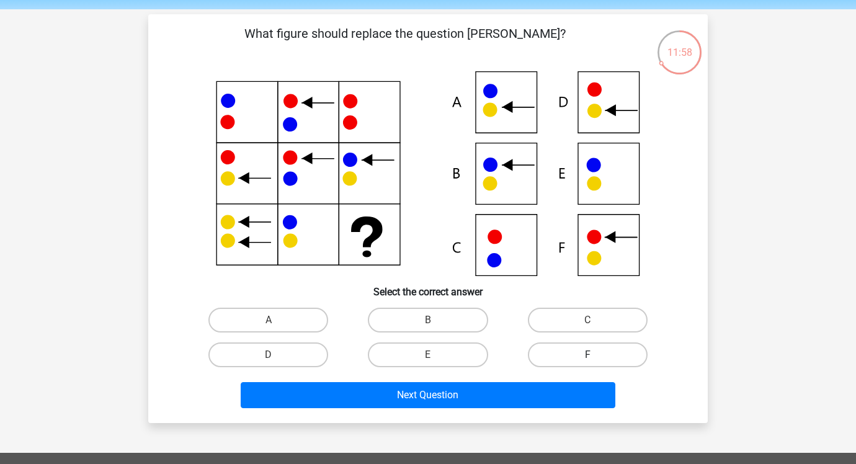
click at [558, 357] on label "F" at bounding box center [588, 355] width 120 height 25
click at [588, 357] on input "F" at bounding box center [592, 359] width 8 height 8
radio input "true"
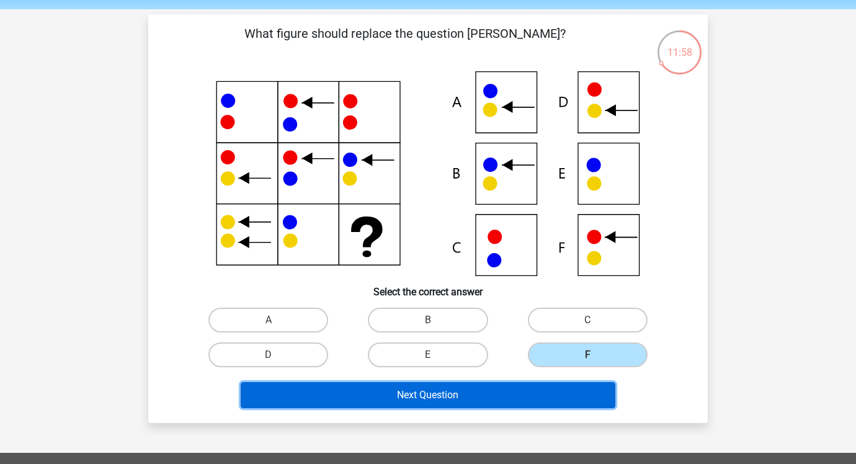
click at [513, 384] on button "Next Question" at bounding box center [428, 395] width 375 height 26
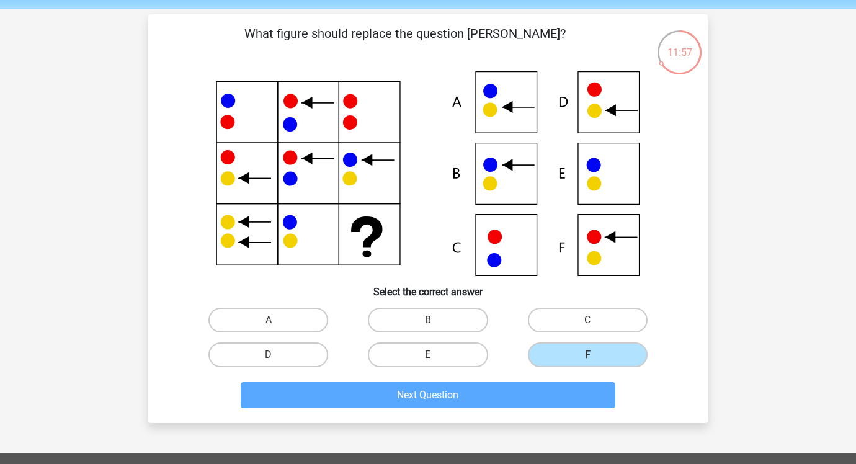
scroll to position [57, 0]
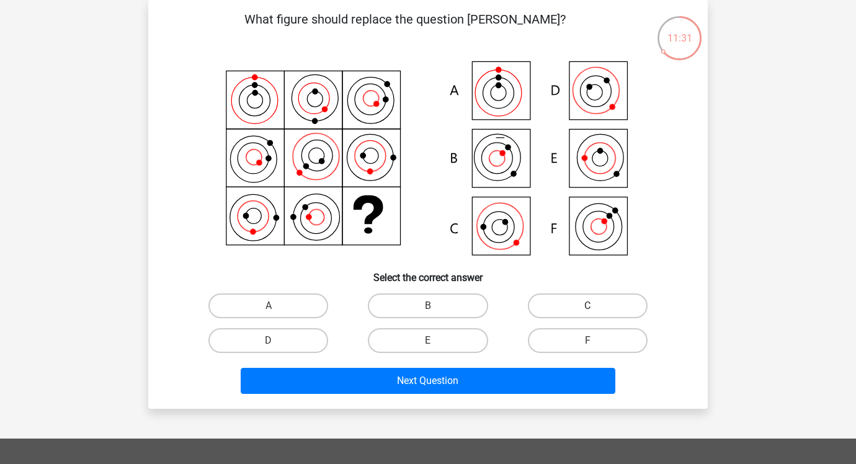
click at [542, 305] on label "C" at bounding box center [588, 305] width 120 height 25
click at [588, 306] on input "C" at bounding box center [592, 310] width 8 height 8
radio input "true"
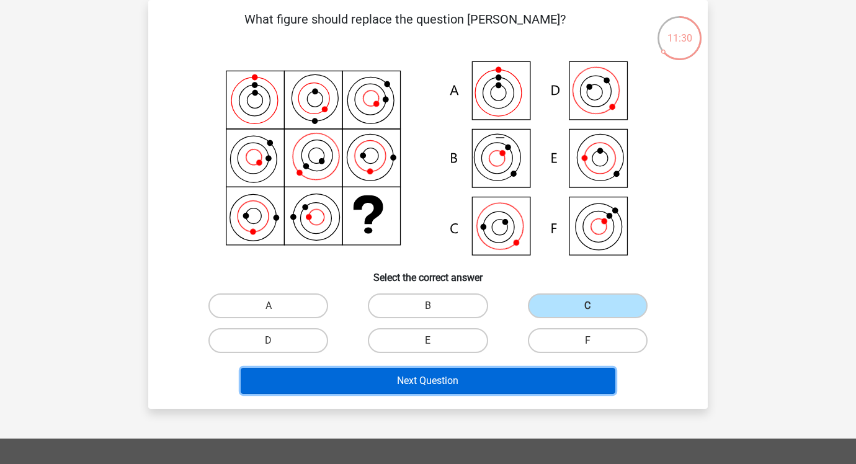
click at [480, 376] on button "Next Question" at bounding box center [428, 381] width 375 height 26
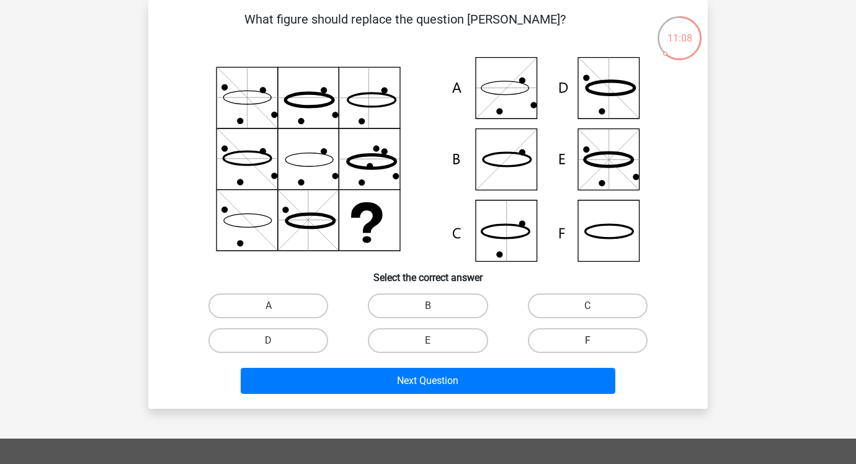
click at [580, 338] on label "F" at bounding box center [588, 340] width 120 height 25
click at [588, 341] on input "F" at bounding box center [592, 345] width 8 height 8
radio input "true"
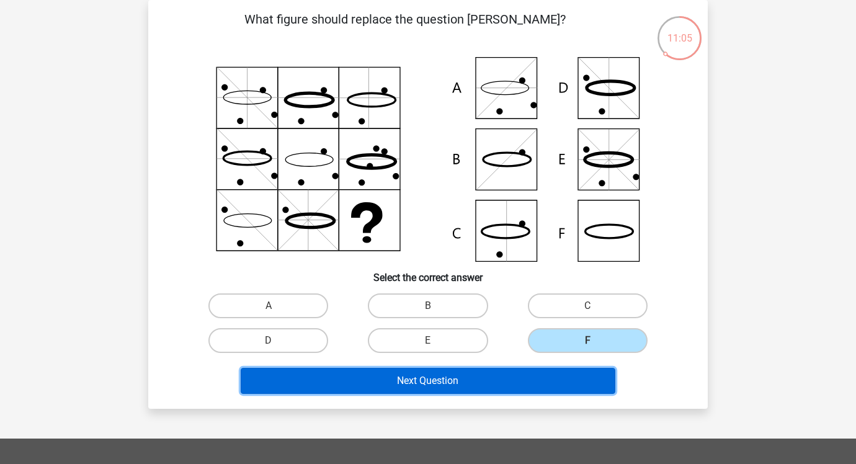
click at [527, 379] on button "Next Question" at bounding box center [428, 381] width 375 height 26
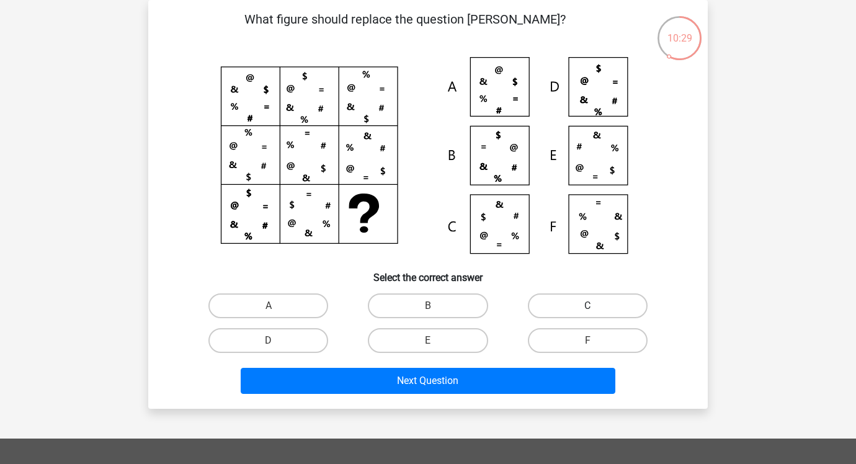
click at [570, 302] on label "C" at bounding box center [588, 305] width 120 height 25
click at [588, 306] on input "C" at bounding box center [592, 310] width 8 height 8
radio input "true"
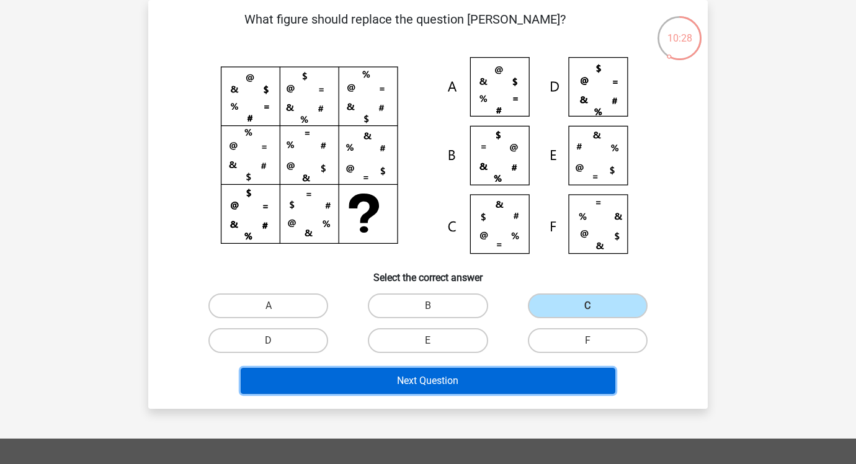
click at [482, 378] on button "Next Question" at bounding box center [428, 381] width 375 height 26
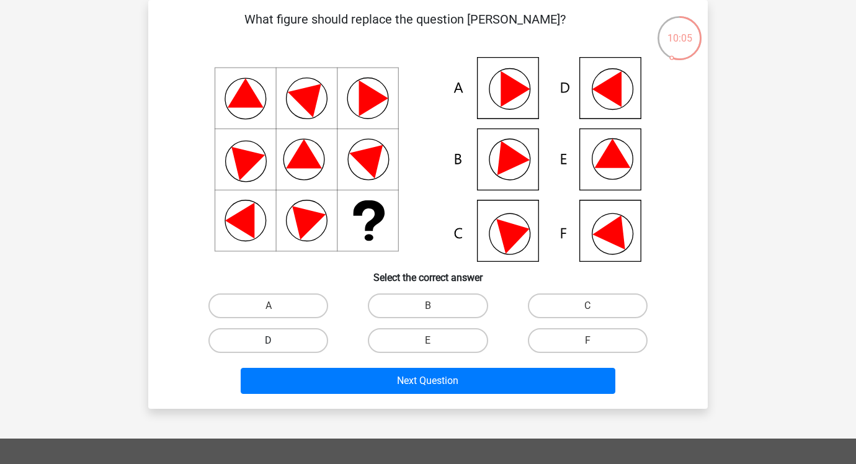
click at [319, 338] on label "D" at bounding box center [268, 340] width 120 height 25
click at [277, 341] on input "D" at bounding box center [273, 345] width 8 height 8
radio input "true"
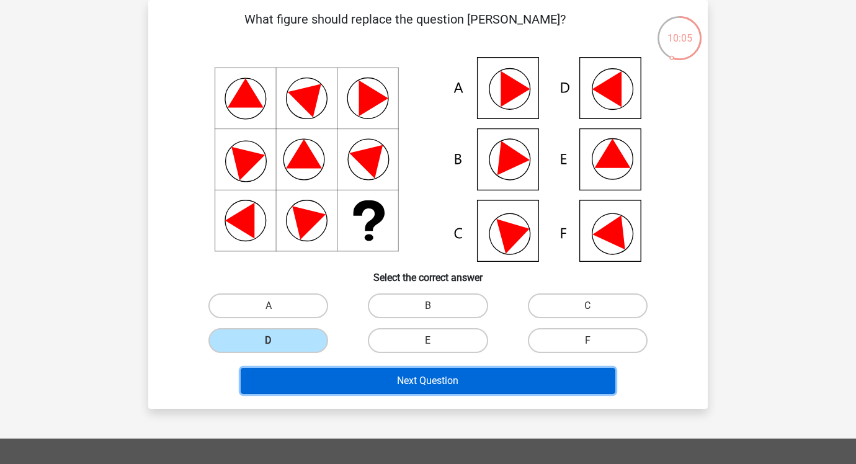
click at [341, 384] on button "Next Question" at bounding box center [428, 381] width 375 height 26
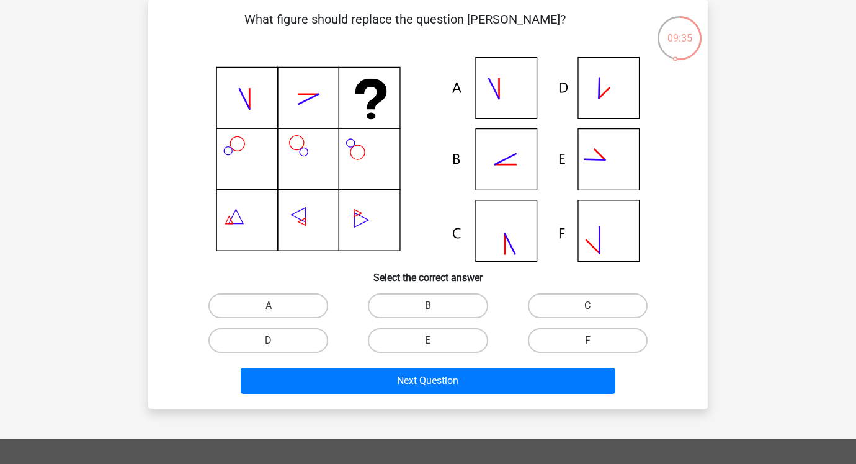
click at [428, 310] on input "B" at bounding box center [432, 310] width 8 height 8
radio input "true"
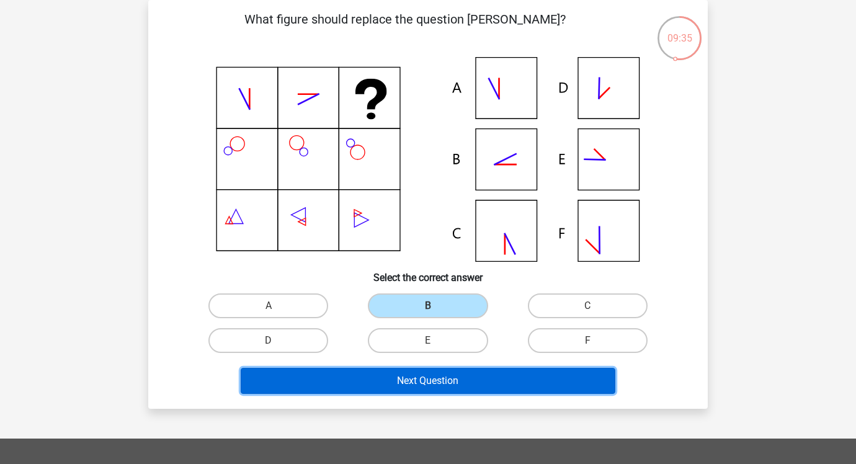
click at [424, 370] on button "Next Question" at bounding box center [428, 381] width 375 height 26
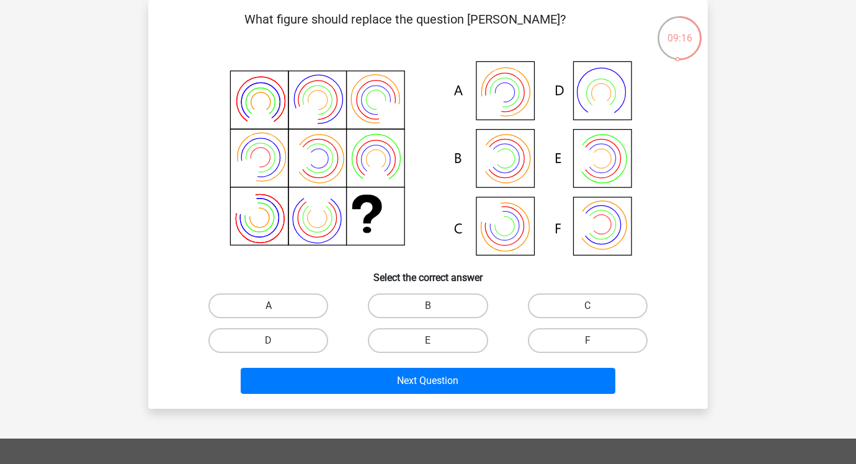
click at [319, 300] on label "A" at bounding box center [268, 305] width 120 height 25
click at [277, 306] on input "A" at bounding box center [273, 310] width 8 height 8
radio input "true"
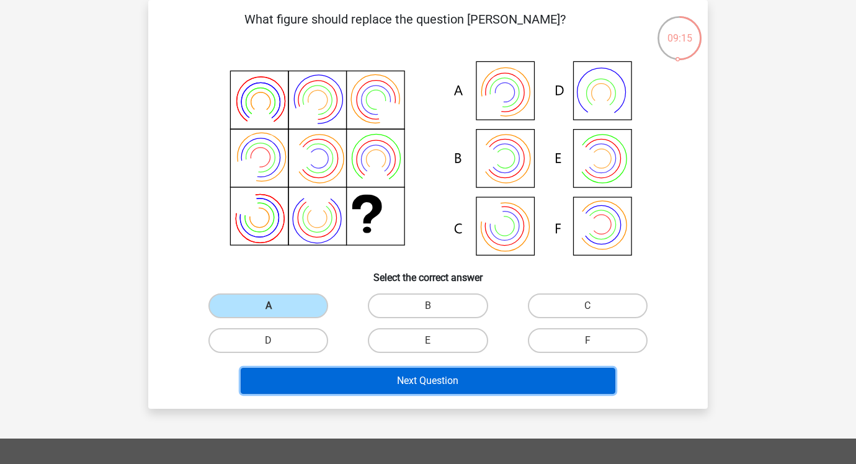
click at [363, 374] on button "Next Question" at bounding box center [428, 381] width 375 height 26
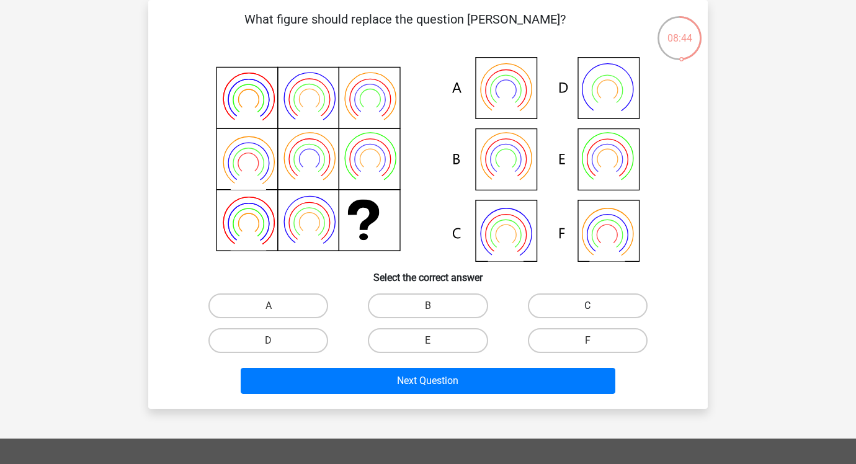
click at [562, 302] on label "C" at bounding box center [588, 305] width 120 height 25
click at [588, 306] on input "C" at bounding box center [592, 310] width 8 height 8
radio input "true"
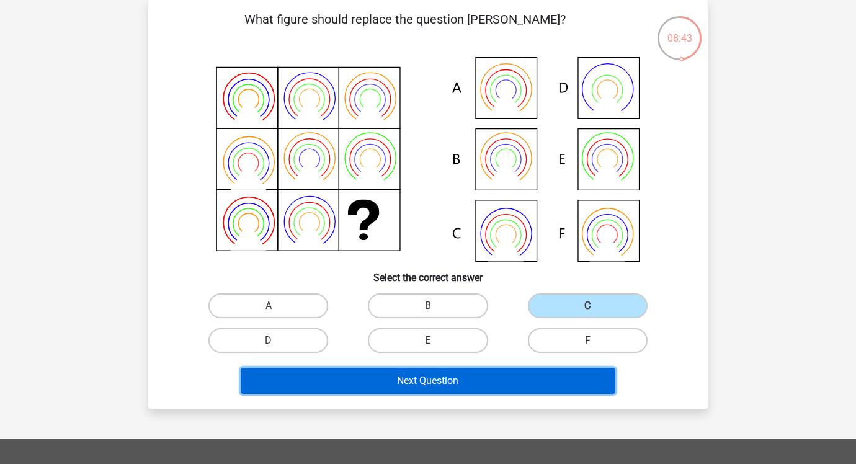
click at [482, 379] on button "Next Question" at bounding box center [428, 381] width 375 height 26
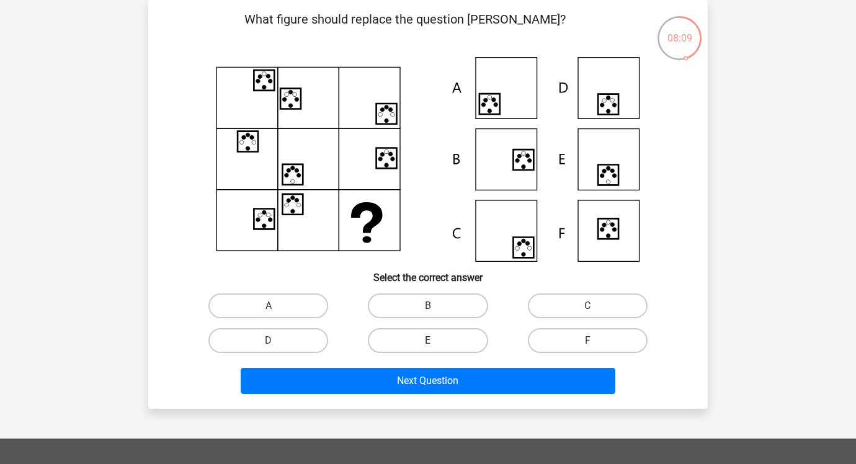
click at [421, 335] on label "E" at bounding box center [428, 340] width 120 height 25
click at [428, 341] on input "E" at bounding box center [432, 345] width 8 height 8
radio input "true"
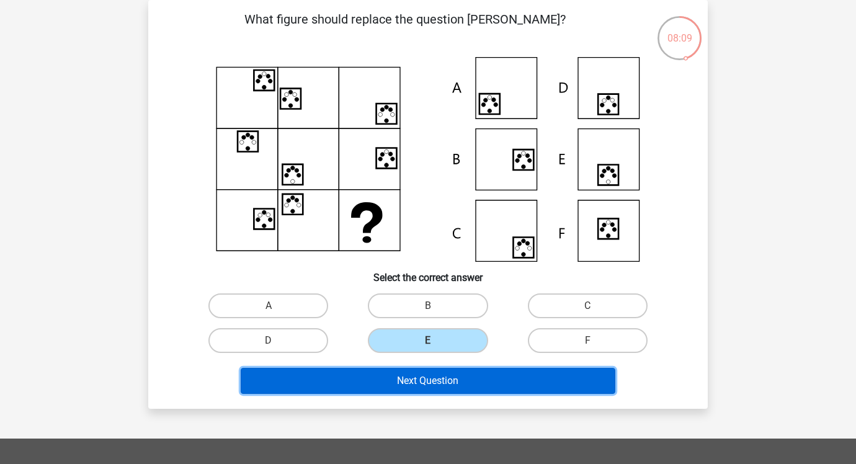
click at [414, 377] on button "Next Question" at bounding box center [428, 381] width 375 height 26
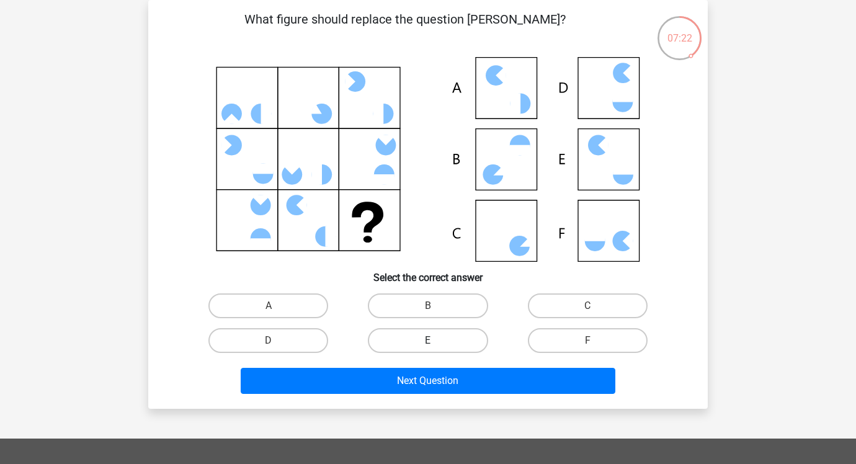
click at [416, 335] on label "E" at bounding box center [428, 340] width 120 height 25
click at [428, 341] on input "E" at bounding box center [432, 345] width 8 height 8
radio input "true"
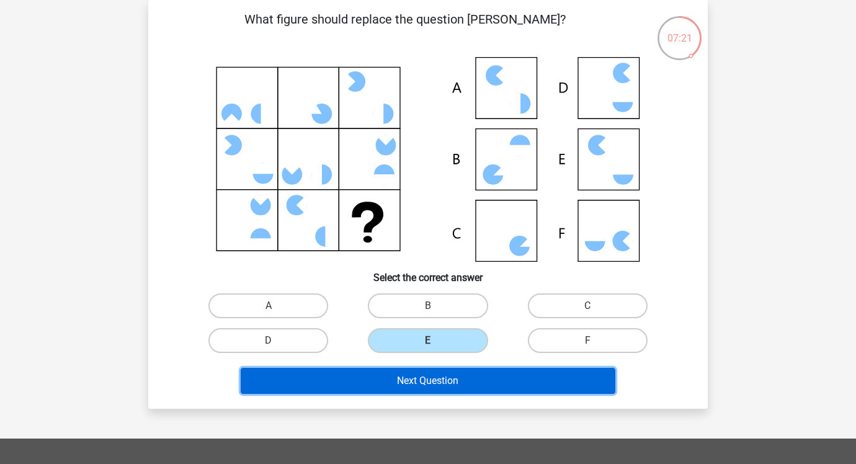
click at [408, 373] on button "Next Question" at bounding box center [428, 381] width 375 height 26
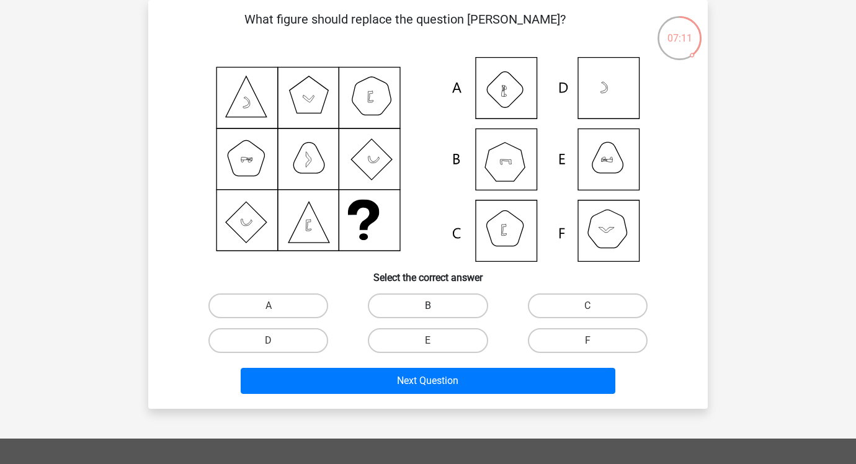
click at [427, 302] on label "B" at bounding box center [428, 305] width 120 height 25
click at [428, 306] on input "B" at bounding box center [432, 310] width 8 height 8
radio input "true"
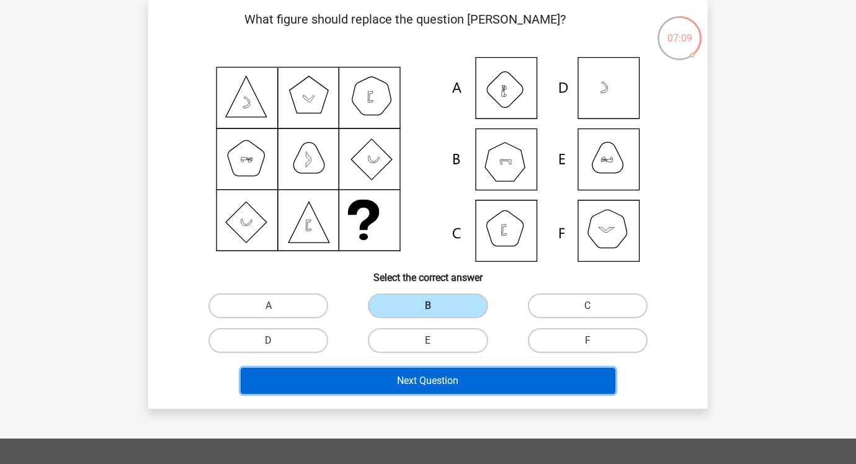
click at [413, 381] on button "Next Question" at bounding box center [428, 381] width 375 height 26
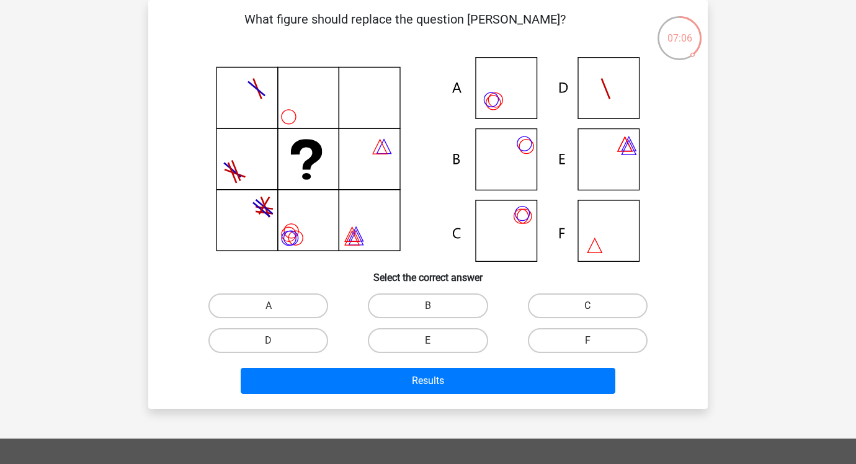
click at [543, 299] on label "C" at bounding box center [588, 305] width 120 height 25
click at [588, 306] on input "C" at bounding box center [592, 310] width 8 height 8
radio input "true"
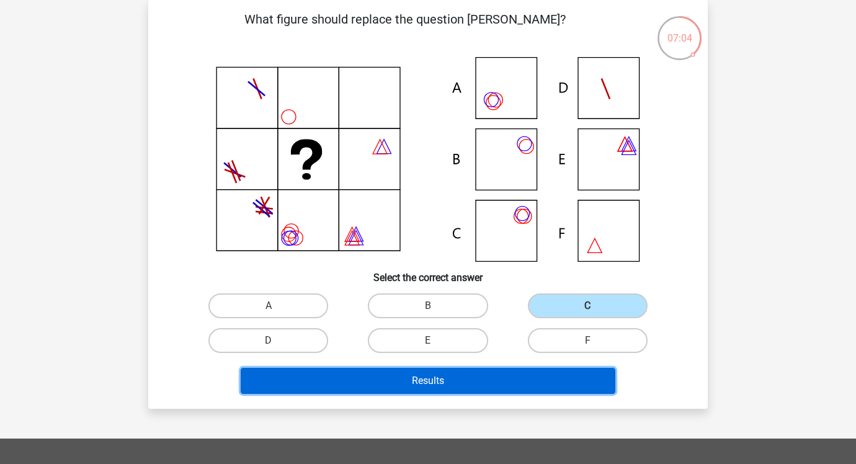
click at [446, 385] on button "Results" at bounding box center [428, 381] width 375 height 26
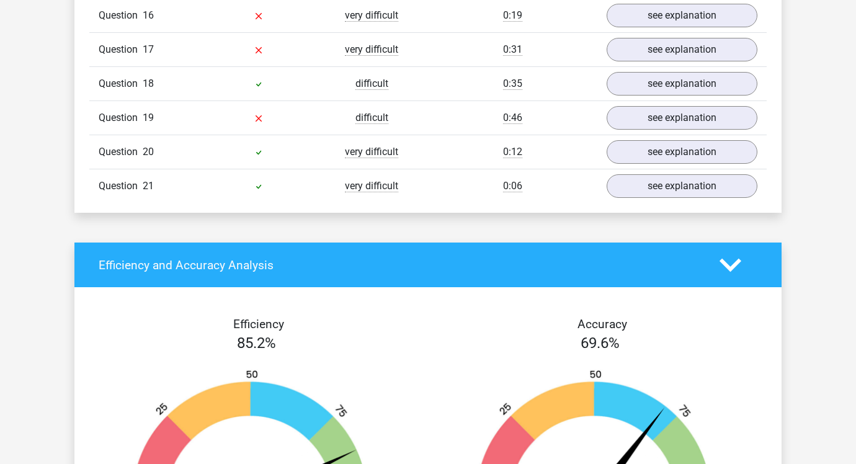
scroll to position [1548, 0]
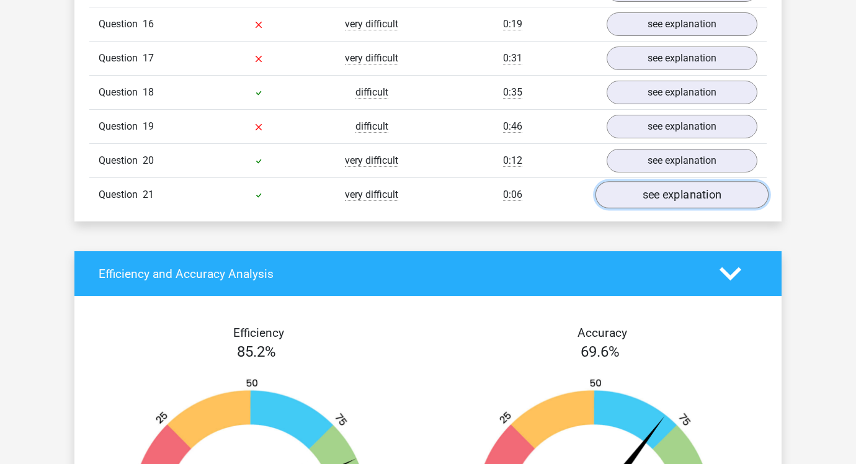
click at [635, 191] on link "see explanation" at bounding box center [682, 195] width 173 height 27
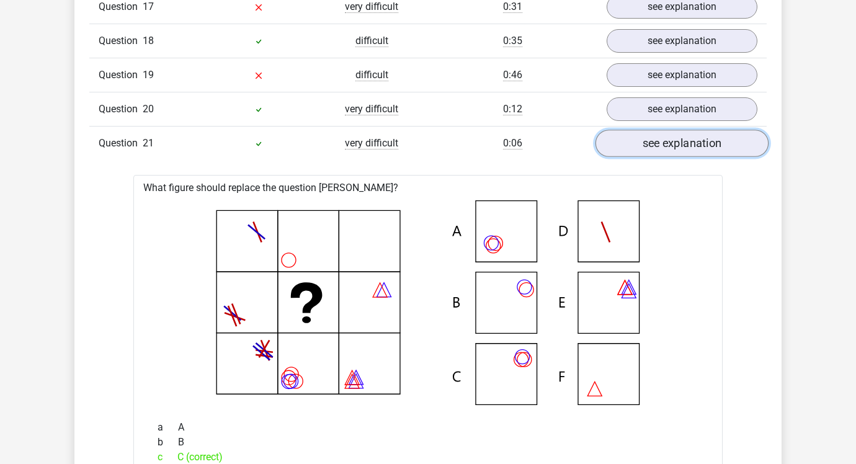
scroll to position [1580, 0]
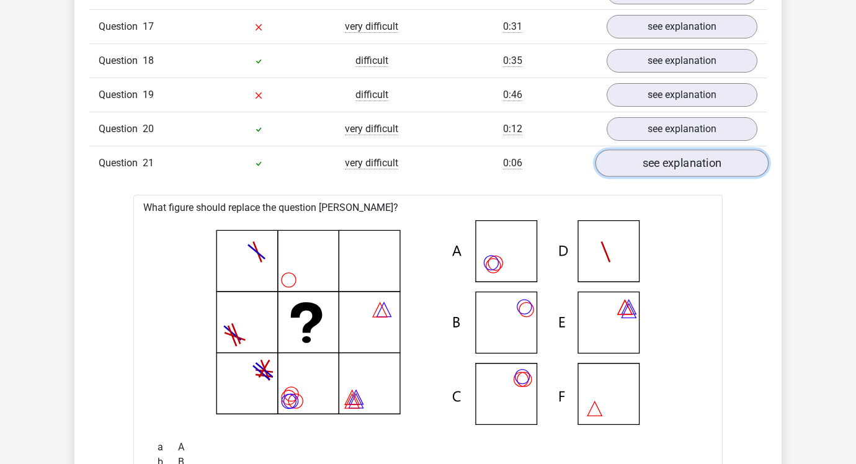
click at [640, 163] on link "see explanation" at bounding box center [682, 163] width 173 height 27
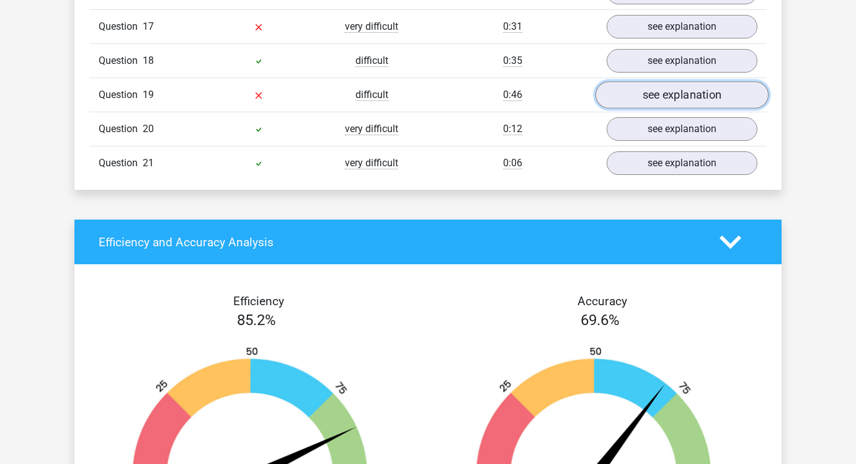
click at [646, 101] on link "see explanation" at bounding box center [682, 95] width 173 height 27
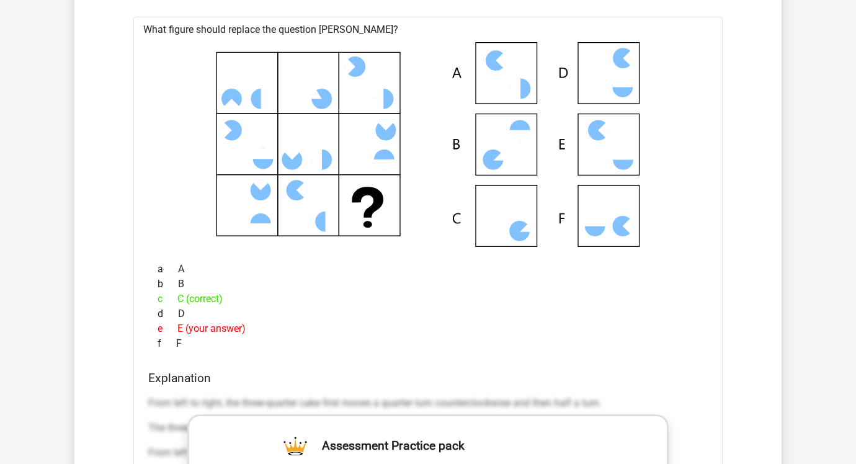
scroll to position [1687, 0]
